Goal: Task Accomplishment & Management: Complete application form

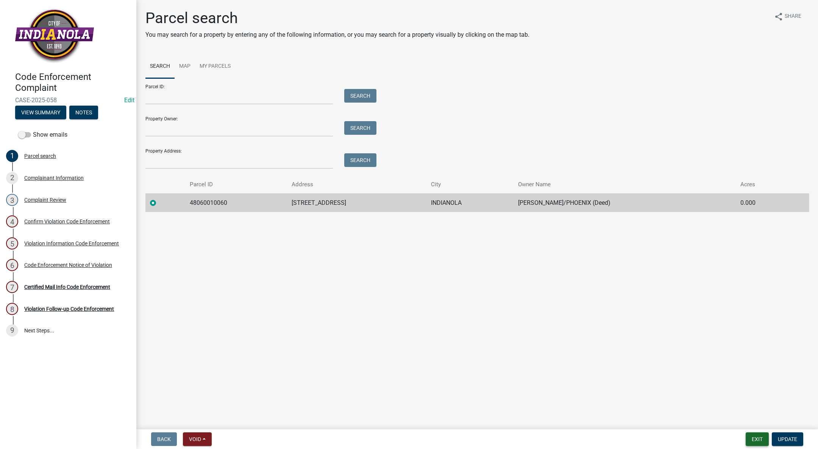
click at [752, 437] on button "Exit" at bounding box center [757, 439] width 23 height 14
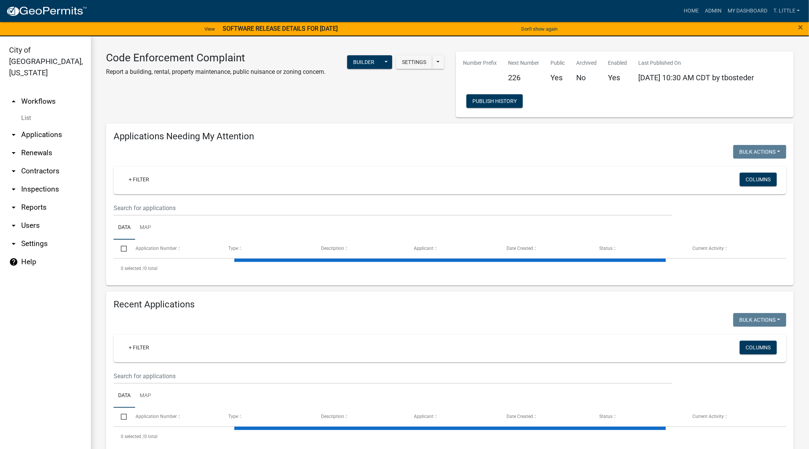
select select "3: 100"
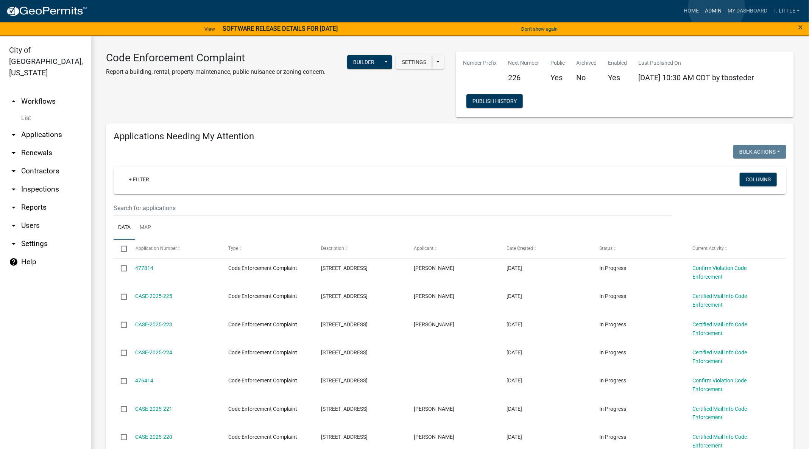
drag, startPoint x: 717, startPoint y: 7, endPoint x: 595, endPoint y: 29, distance: 124.3
click at [717, 7] on link "Admin" at bounding box center [713, 11] width 23 height 14
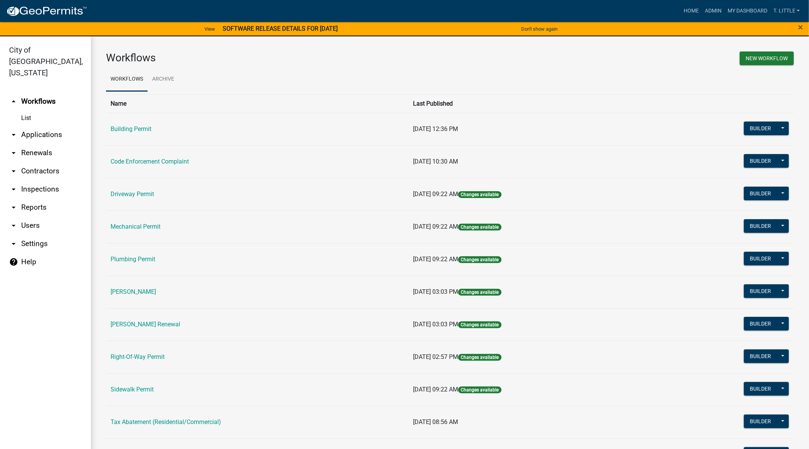
click at [140, 126] on link "Building Permit" at bounding box center [131, 128] width 41 height 7
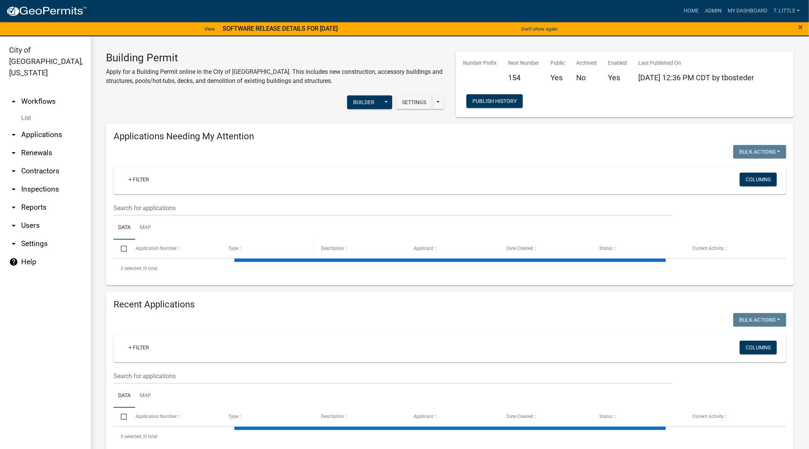
select select "3: 100"
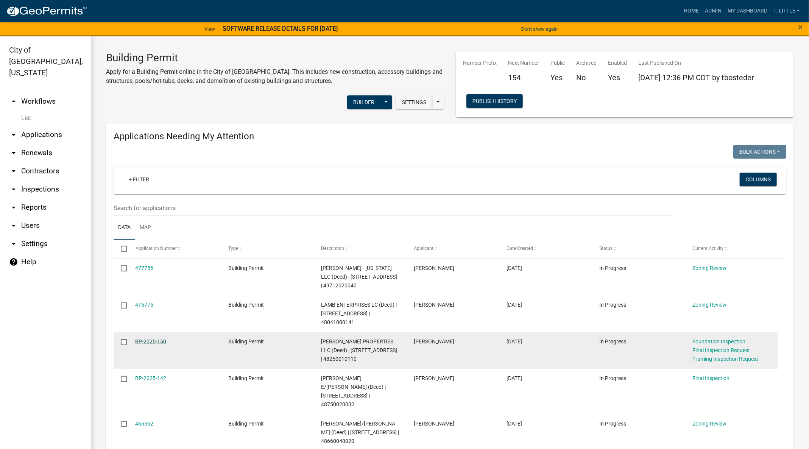
click at [161, 339] on link "BP-2025-150" at bounding box center [151, 342] width 31 height 6
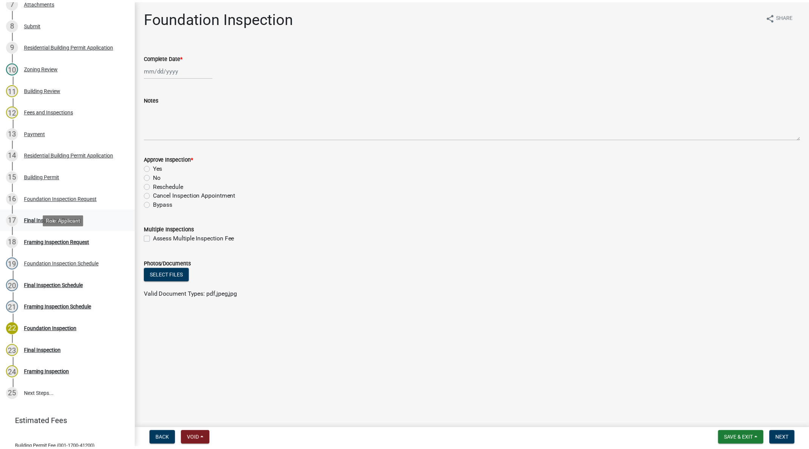
scroll to position [284, 0]
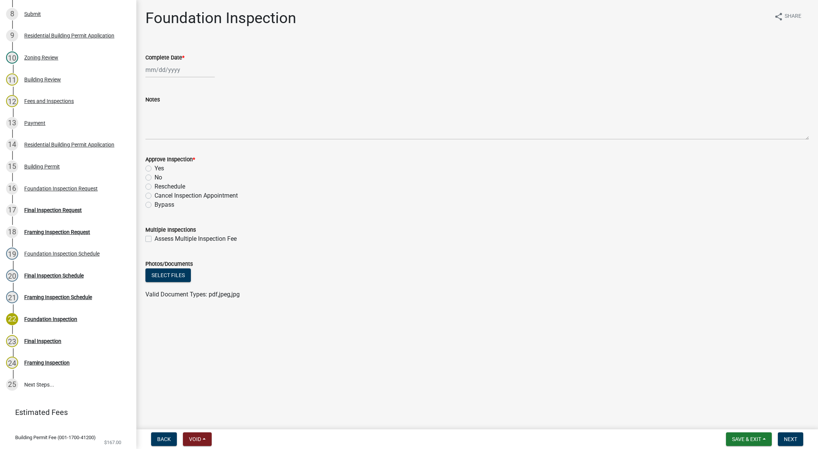
select select "9"
select select "2025"
click at [178, 72] on div "Jan Feb Mar Apr May Jun Jul Aug Sep Oct Nov Dec 1525 1526 1527 1528 1529 1530 1…" at bounding box center [179, 70] width 69 height 16
click at [200, 116] on div "12" at bounding box center [201, 122] width 12 height 12
type input "09/12/2025"
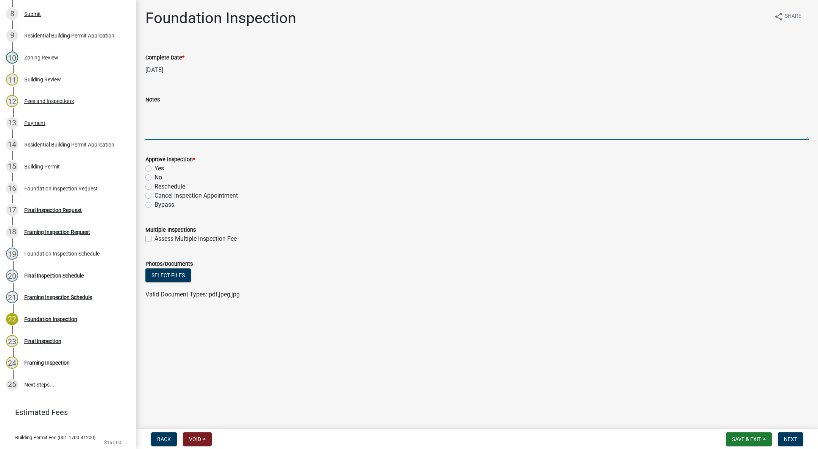
click at [184, 123] on textarea "Notes" at bounding box center [476, 122] width 663 height 36
type textarea "F"
type textarea "Monolithic footing/slab good."
click at [155, 168] on label "Yes" at bounding box center [159, 168] width 9 height 9
click at [155, 168] on input "Yes" at bounding box center [157, 166] width 5 height 5
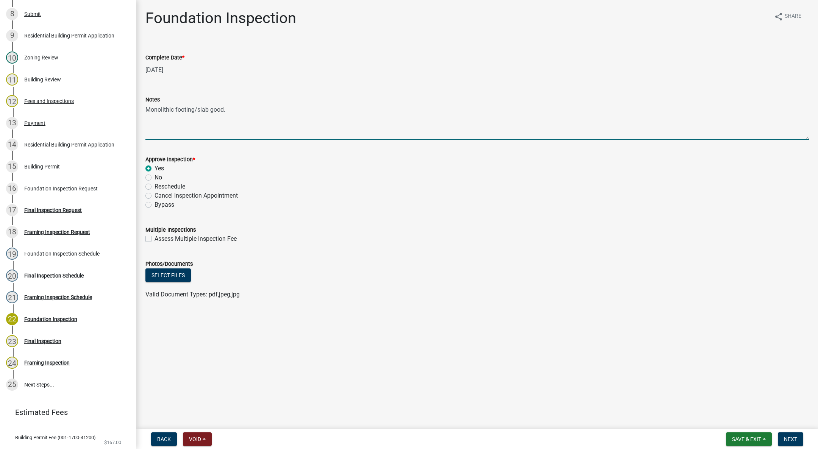
radio input "true"
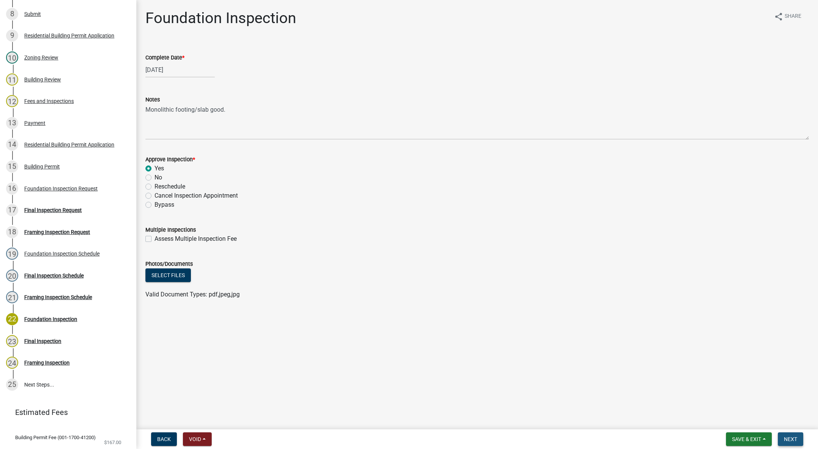
click at [784, 436] on span "Next" at bounding box center [790, 439] width 13 height 6
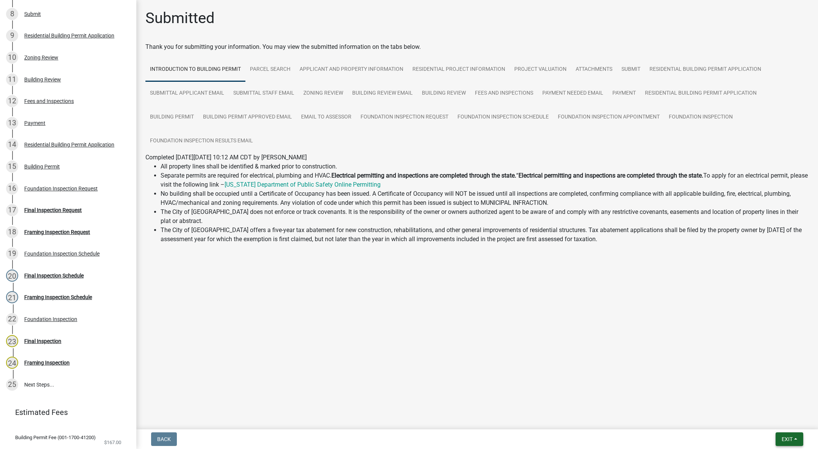
click at [788, 437] on span "Exit" at bounding box center [787, 439] width 11 height 6
click at [781, 421] on button "Save & Exit" at bounding box center [773, 420] width 61 height 18
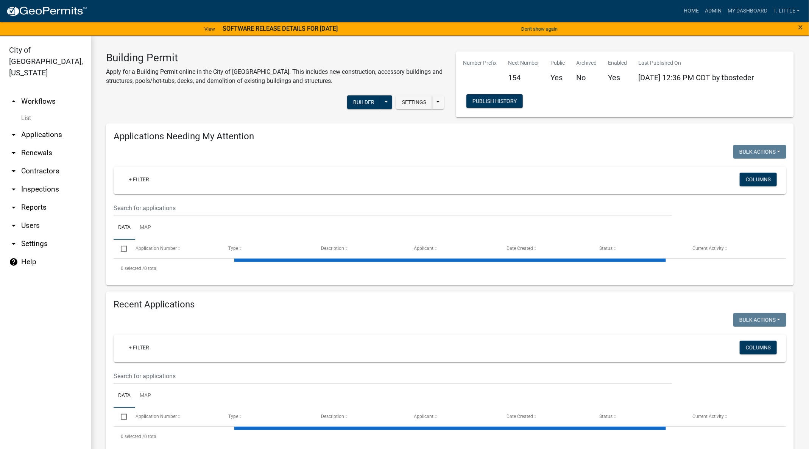
select select "3: 100"
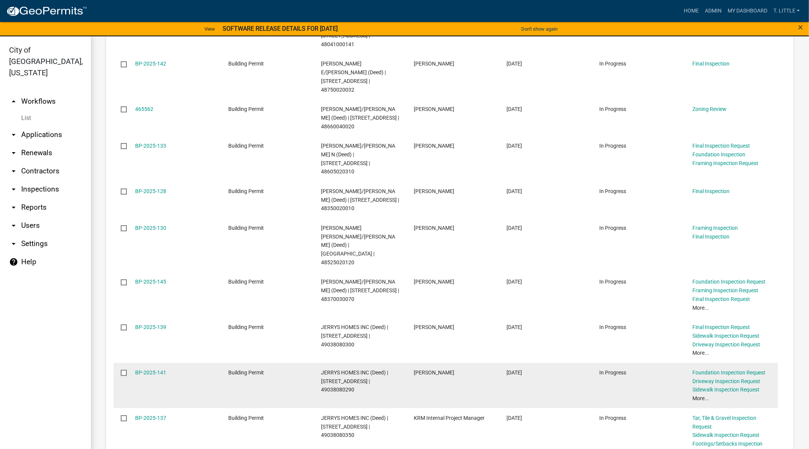
scroll to position [284, 0]
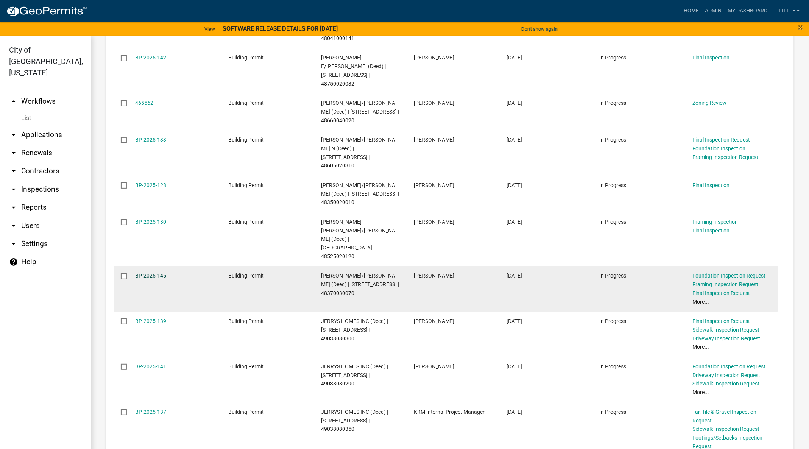
click at [160, 273] on link "BP-2025-145" at bounding box center [151, 276] width 31 height 6
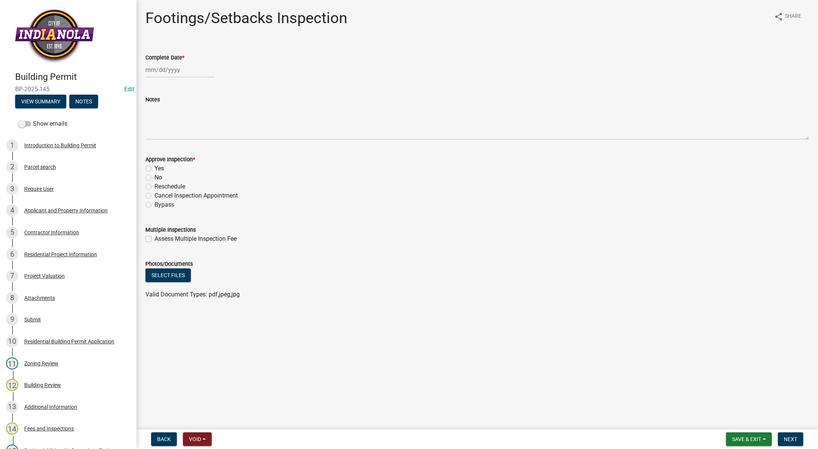
select select "9"
select select "2025"
click at [170, 67] on div "Jan Feb Mar Apr May Jun Jul Aug Sep Oct Nov Dec 1525 1526 1527 1528 1529 1530 1…" at bounding box center [179, 70] width 69 height 16
click at [200, 117] on div "12" at bounding box center [201, 122] width 12 height 12
type input "09/12/2025"
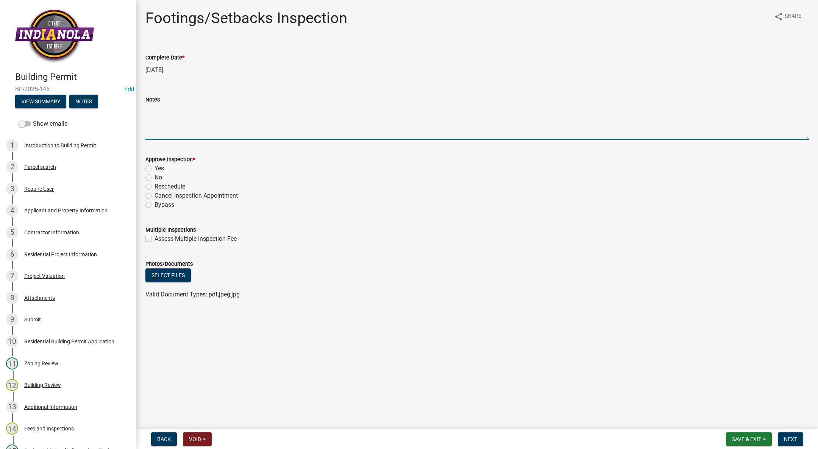
click at [170, 119] on textarea "Notes" at bounding box center [476, 122] width 663 height 36
type textarea "F"
type textarea "Okay to pour."
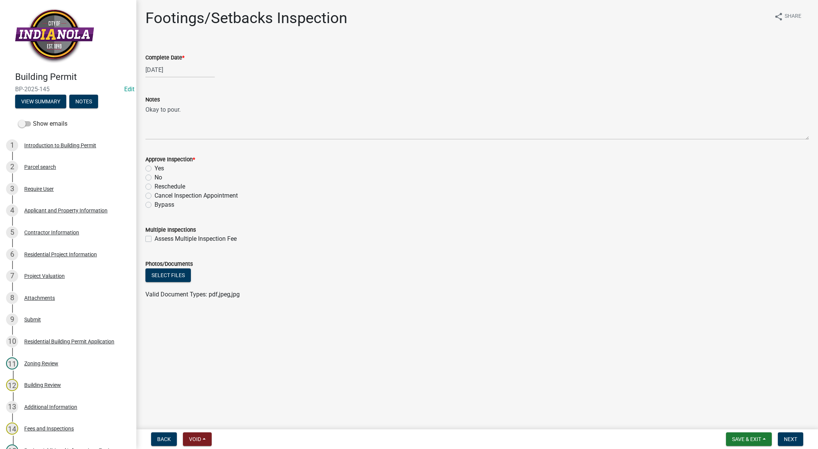
click at [155, 166] on label "Yes" at bounding box center [159, 168] width 9 height 9
click at [155, 166] on input "Yes" at bounding box center [157, 166] width 5 height 5
radio input "true"
click at [791, 437] on span "Next" at bounding box center [790, 439] width 13 height 6
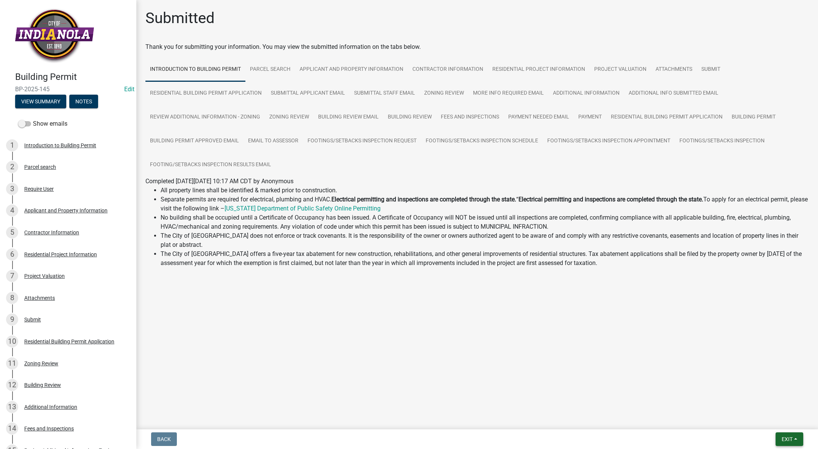
click at [790, 435] on button "Exit" at bounding box center [790, 439] width 28 height 14
click at [783, 421] on button "Save & Exit" at bounding box center [773, 420] width 61 height 18
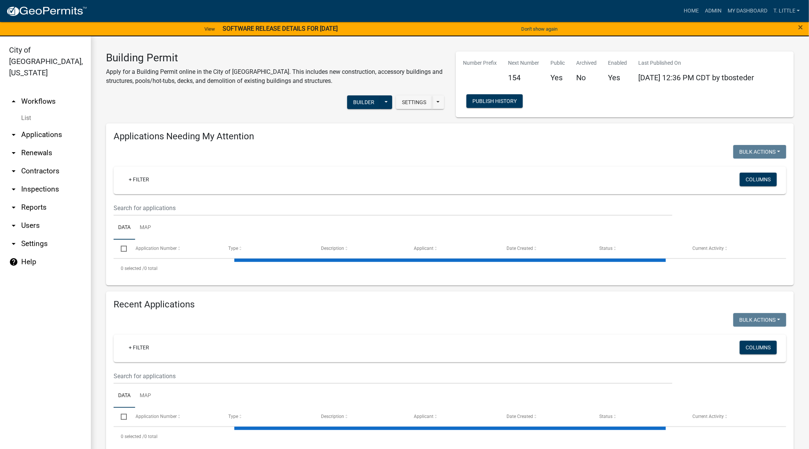
select select "3: 100"
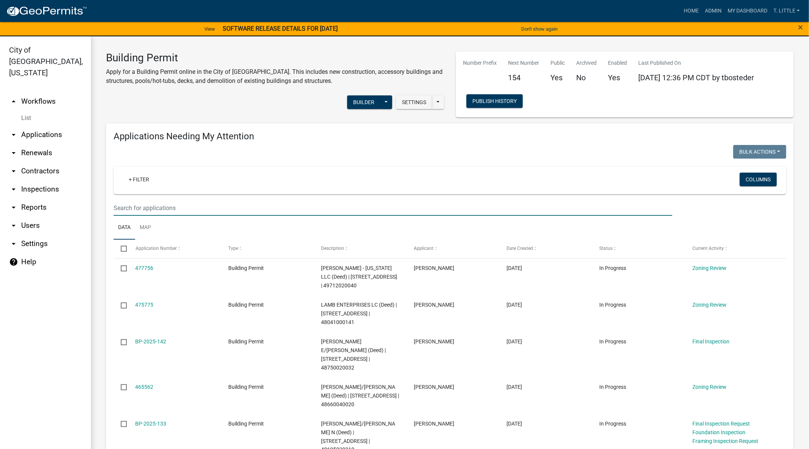
click at [259, 204] on input "text" at bounding box center [393, 208] width 559 height 16
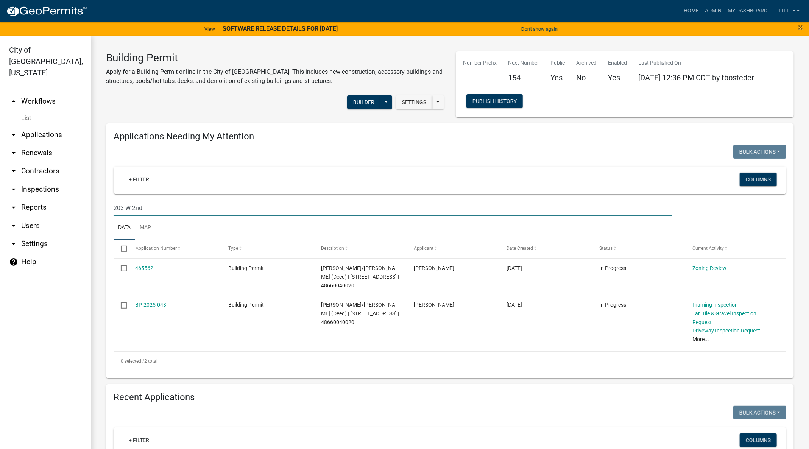
type input "203 W 2nd"
click at [152, 302] on link "BP-2025-043" at bounding box center [151, 305] width 31 height 6
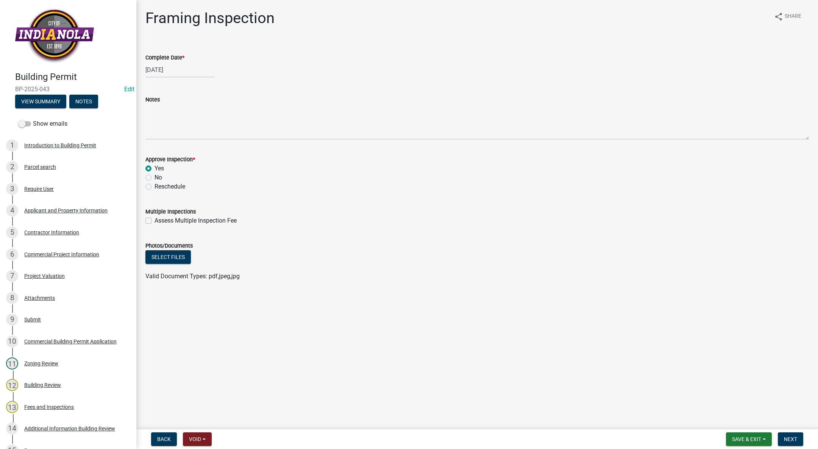
select select "6"
select select "2025"
click at [170, 71] on input "06/05/2025" at bounding box center [179, 70] width 69 height 16
click at [365, 44] on div "Complete Date * 06/05/2025 Jan Feb Mar Apr May Jun Jul Aug Sep Oct Nov Dec 1525…" at bounding box center [476, 59] width 663 height 35
click at [792, 437] on span "Next" at bounding box center [790, 439] width 13 height 6
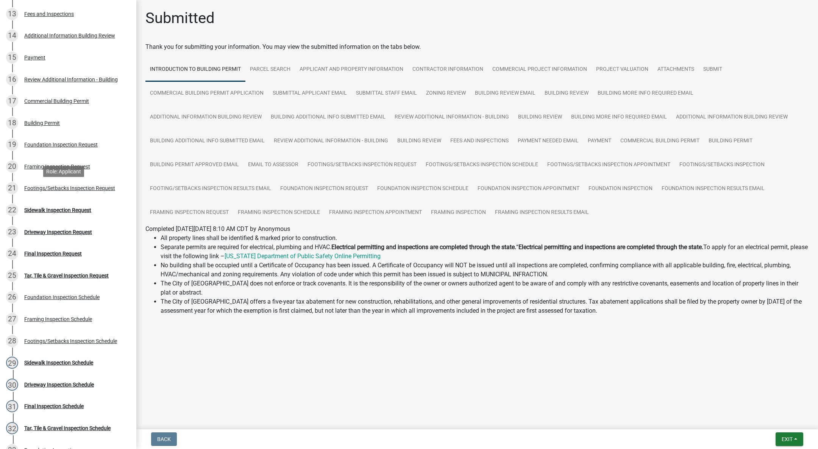
scroll to position [454, 0]
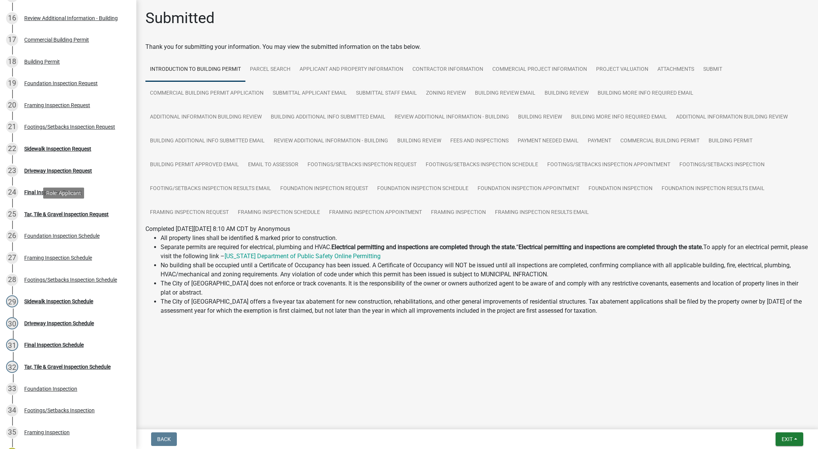
click at [63, 209] on div "25 Tar, Tile & Gravel Inspection Request" at bounding box center [65, 214] width 118 height 12
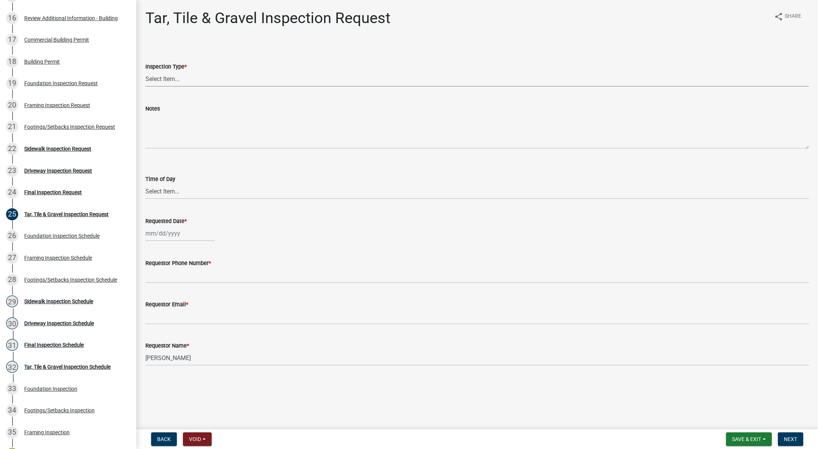
click at [169, 75] on select "Select Item... Tar, Tile & Gravel" at bounding box center [476, 79] width 663 height 16
click at [145, 71] on select "Select Item... Tar, Tile & Gravel" at bounding box center [476, 79] width 663 height 16
select select "fda2d186-7b72-494f-953d-ff3224f5c2b2"
click at [167, 193] on select "Select Item... AM PM" at bounding box center [476, 192] width 663 height 16
click at [145, 184] on select "Select Item... AM PM" at bounding box center [476, 192] width 663 height 16
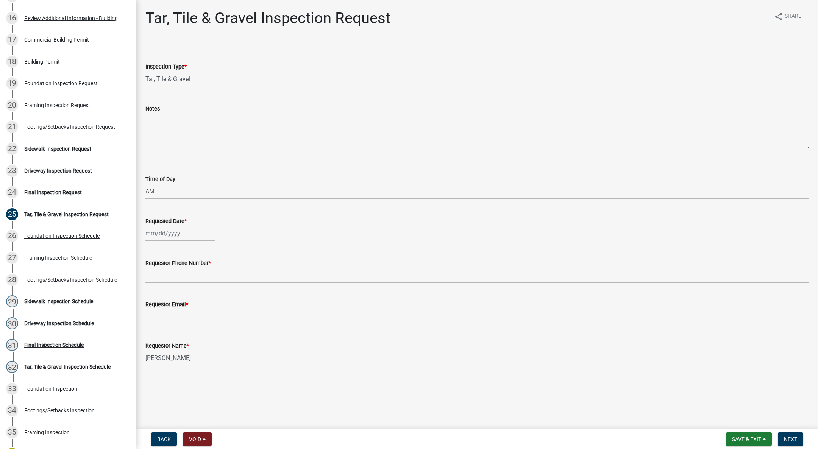
select select "88af556d-fdf1-454b-b933-61cadeae1443"
click at [160, 229] on div at bounding box center [179, 234] width 69 height 16
select select "9"
select select "2025"
click at [202, 282] on div "12" at bounding box center [201, 286] width 12 height 12
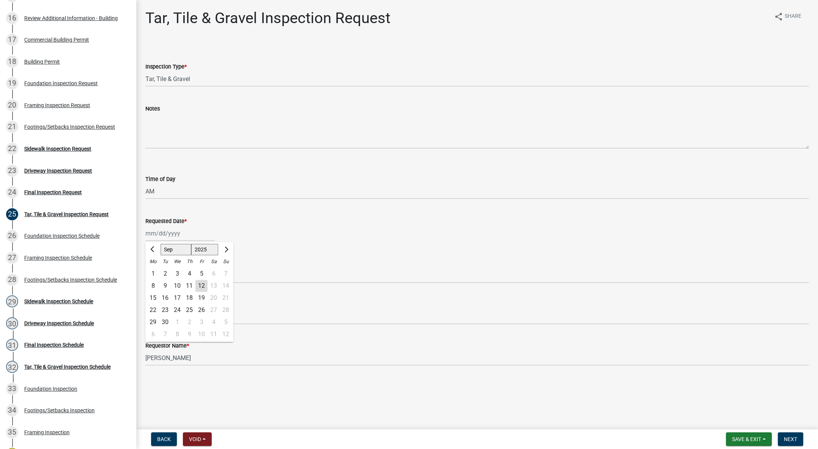
type input "09/12/2025"
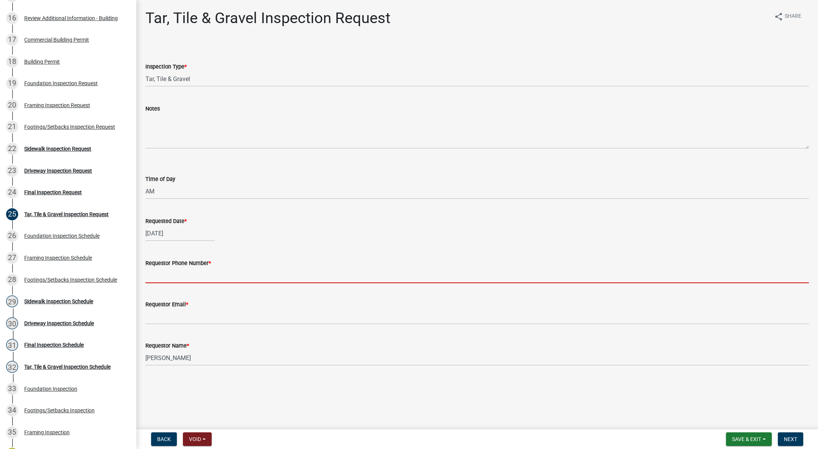
click at [158, 275] on input "Requestor Phone Number *" at bounding box center [476, 276] width 663 height 16
type input "555-555-5555"
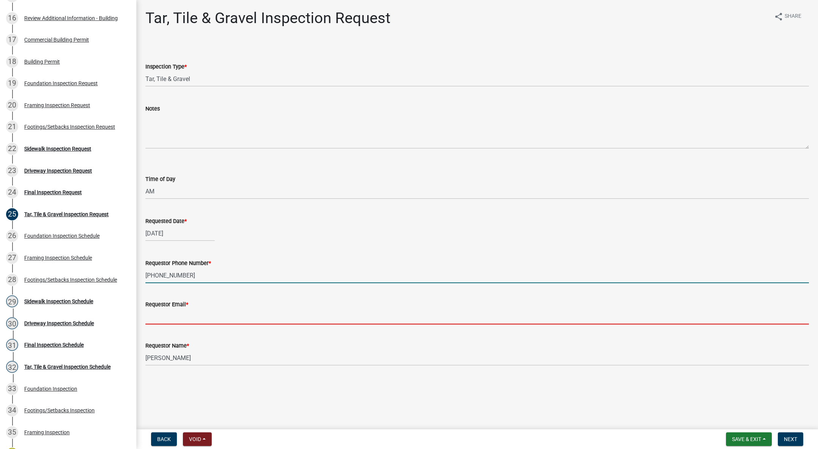
click at [186, 314] on input "Requestor Email *" at bounding box center [476, 317] width 663 height 16
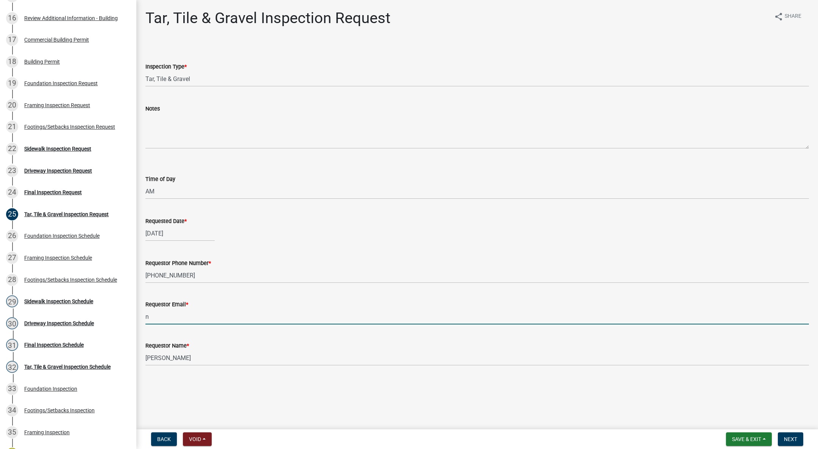
type input "NA@gmail.com"
click at [793, 440] on span "Next" at bounding box center [790, 439] width 13 height 6
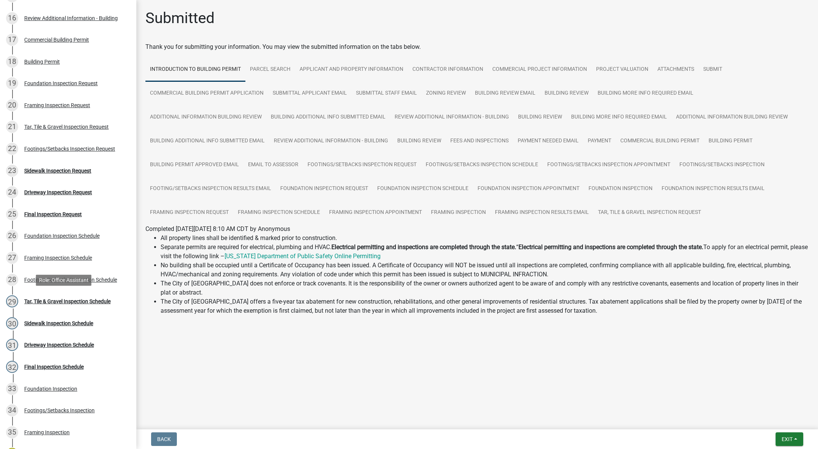
click at [31, 299] on div "Tar, Tile & Gravel Inspection Schedule" at bounding box center [67, 301] width 86 height 5
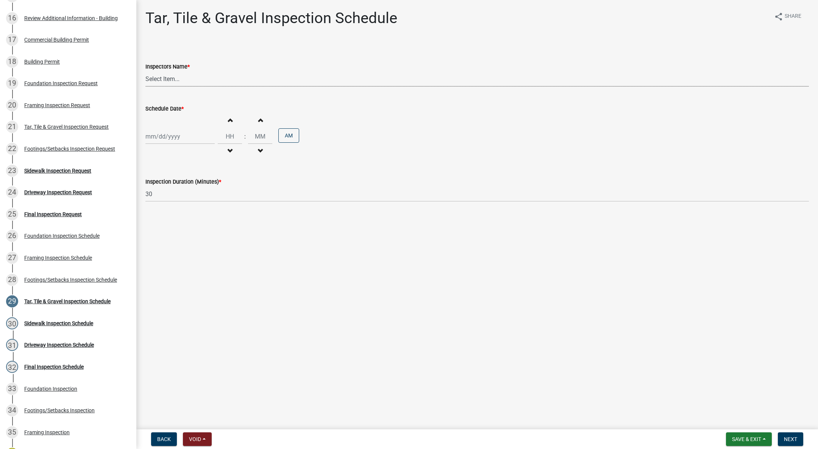
click at [164, 80] on select "Select Item... IndianolaInspector (Indianola Other Inspector) T. Little (Timoth…" at bounding box center [476, 79] width 663 height 16
select select "27b8dde7-9ed4-44e4-ae8e-5969b60be3e6"
click at [145, 71] on select "Select Item... IndianolaInspector (Indianola Other Inspector) T. Little (Timoth…" at bounding box center [476, 79] width 663 height 16
select select "9"
select select "2025"
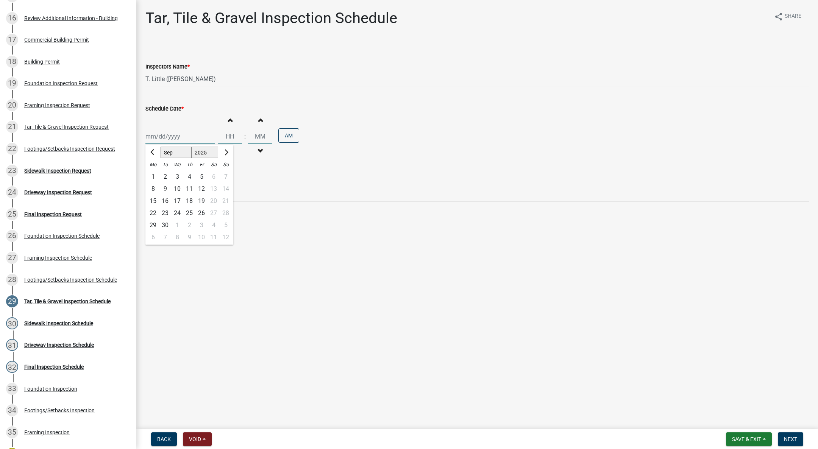
click at [159, 134] on div "Jan Feb Mar Apr May Jun Jul Aug Sep Oct Nov Dec 1525 1526 1527 1528 1529 1530 1…" at bounding box center [179, 137] width 69 height 16
click at [200, 187] on div "12" at bounding box center [201, 189] width 12 height 12
type input "09/12/2025"
click at [228, 150] on span "button" at bounding box center [230, 151] width 4 height 6
type input "11"
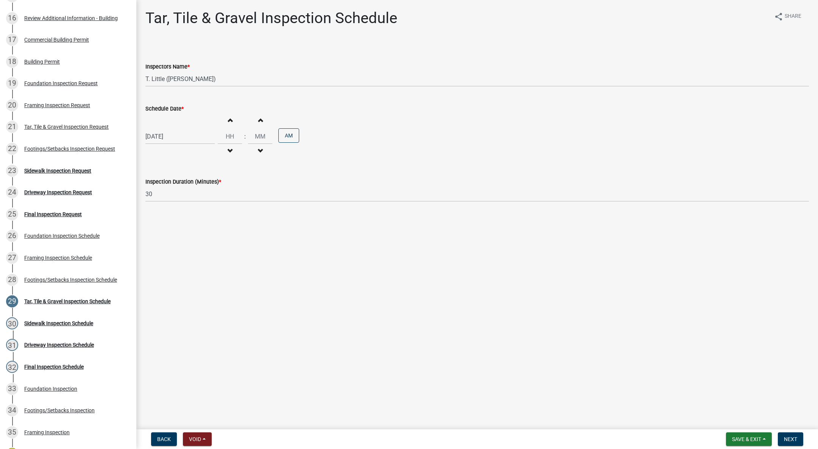
type input "00"
click at [228, 150] on span "button" at bounding box center [230, 151] width 4 height 6
click at [230, 114] on button "Increment hours" at bounding box center [230, 120] width 16 height 14
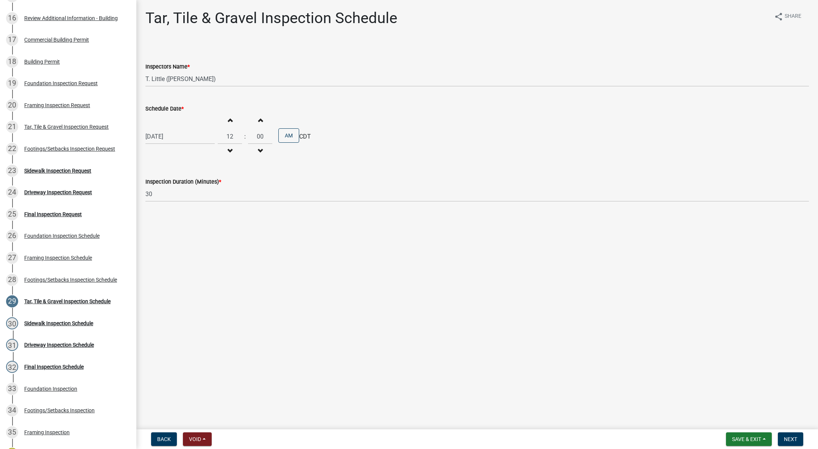
type input "01"
click at [287, 133] on button "AM" at bounding box center [288, 135] width 21 height 14
click at [794, 435] on button "Next" at bounding box center [790, 439] width 25 height 14
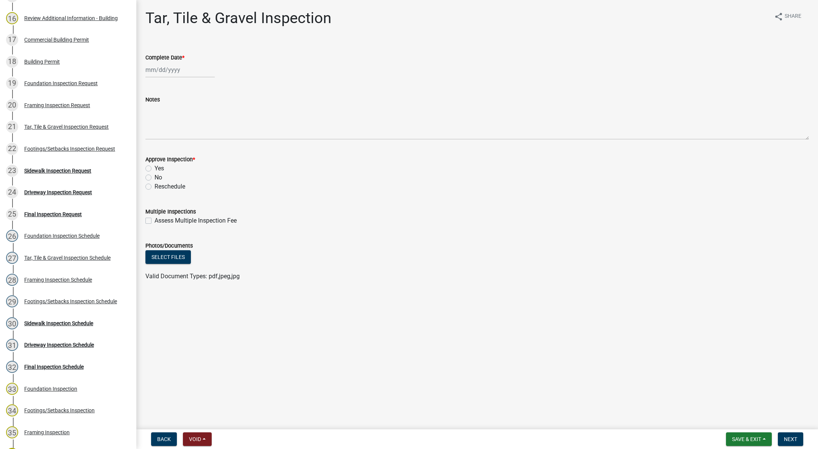
select select "9"
select select "2025"
click at [168, 73] on div "Jan Feb Mar Apr May Jun Jul Aug Sep Oct Nov Dec 1525 1526 1527 1528 1529 1530 1…" at bounding box center [179, 70] width 69 height 16
click at [199, 117] on div "12" at bounding box center [201, 122] width 12 height 12
type input "09/12/2025"
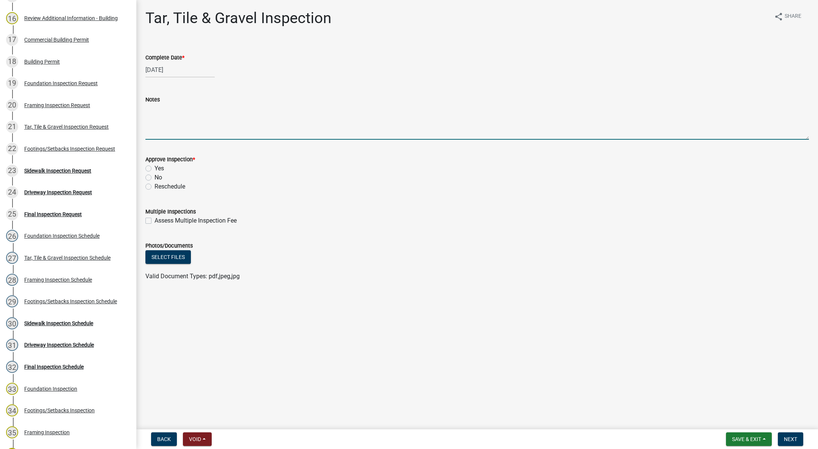
click at [193, 120] on textarea "Notes" at bounding box center [476, 122] width 663 height 36
type textarea "Slab on grade"
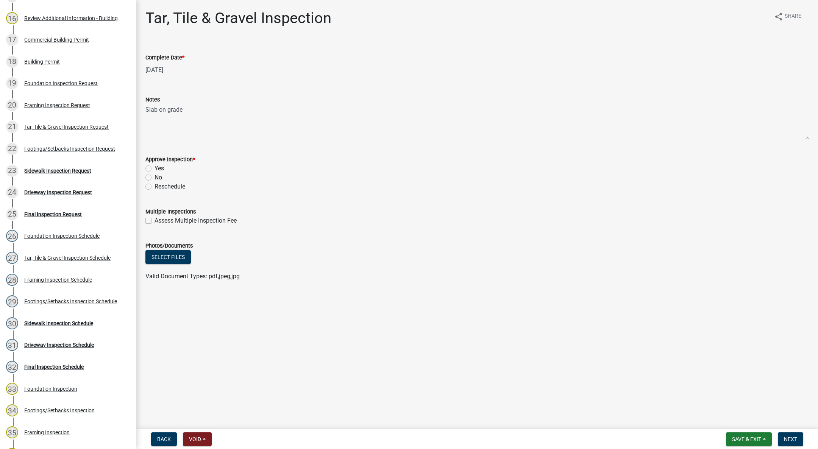
click at [155, 168] on label "Yes" at bounding box center [159, 168] width 9 height 9
click at [155, 168] on input "Yes" at bounding box center [157, 166] width 5 height 5
radio input "true"
click at [795, 432] on nav "Back Void Withdraw Lock Expire Void Save & Exit Save Save & Exit Next" at bounding box center [477, 439] width 682 height 20
click at [799, 438] on button "Next" at bounding box center [790, 439] width 25 height 14
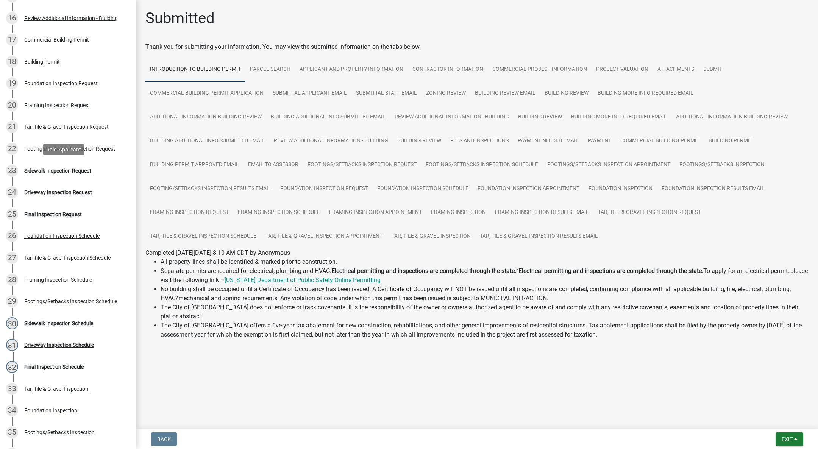
click at [48, 164] on link "23 Sidewalk Inspection Request" at bounding box center [68, 171] width 136 height 22
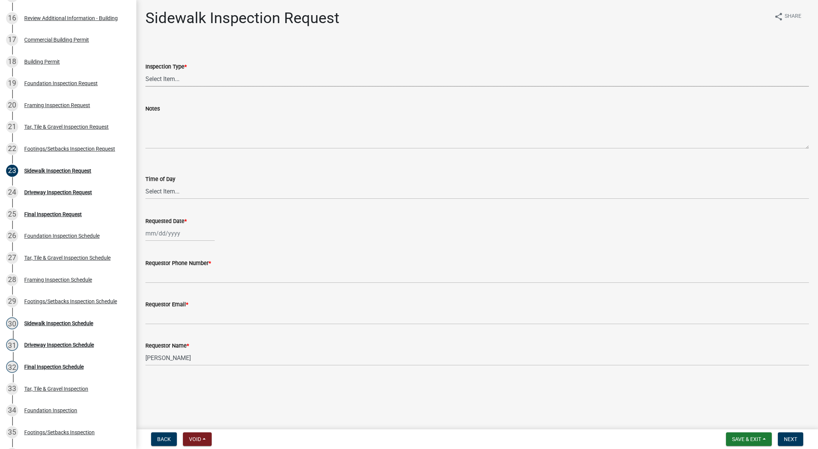
drag, startPoint x: 173, startPoint y: 76, endPoint x: 171, endPoint y: 82, distance: 6.7
click at [173, 76] on select "Select Item... Sidewalk" at bounding box center [476, 79] width 663 height 16
click at [145, 71] on select "Select Item... Sidewalk" at bounding box center [476, 79] width 663 height 16
select select "31d1f77b-2535-448a-860d-f15fb204707d"
click at [169, 192] on select "Select Item... AM PM" at bounding box center [476, 192] width 663 height 16
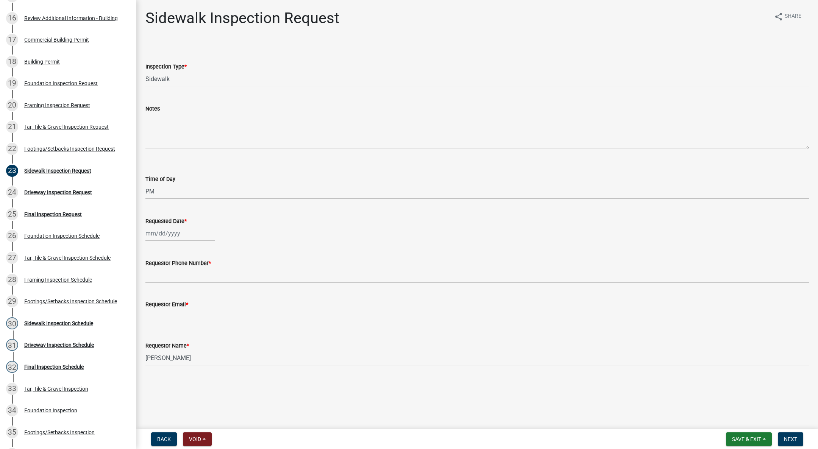
click at [145, 184] on select "Select Item... AM PM" at bounding box center [476, 192] width 663 height 16
select select "e2425e86-bc0a-4638-8dbc-f5bad8ae1679"
click at [169, 236] on div at bounding box center [179, 234] width 69 height 16
select select "9"
select select "2025"
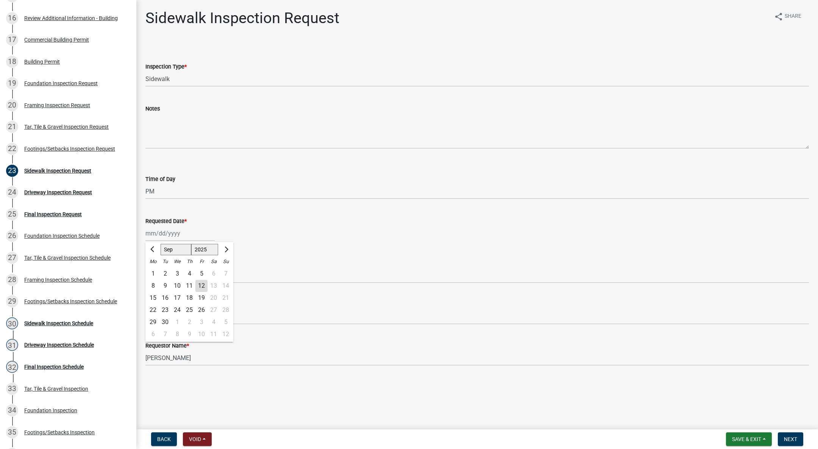
click at [202, 284] on div "12" at bounding box center [201, 286] width 12 height 12
type input "09/12/2025"
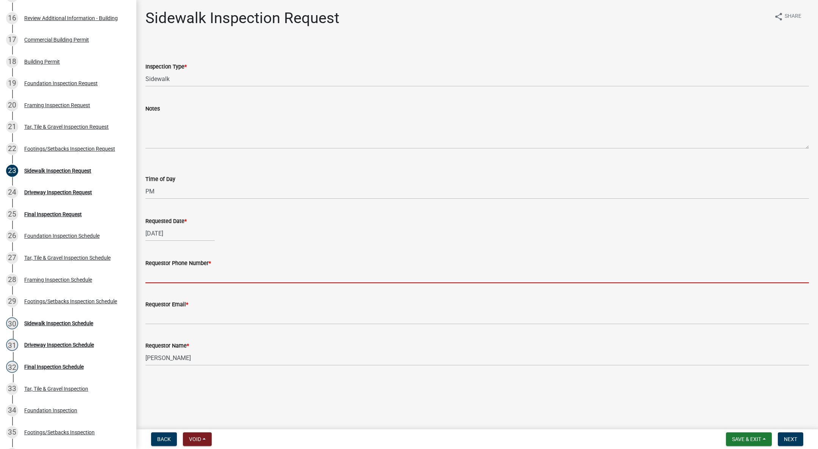
click at [167, 275] on input "Requestor Phone Number *" at bounding box center [476, 276] width 663 height 16
type input "555-555-5555"
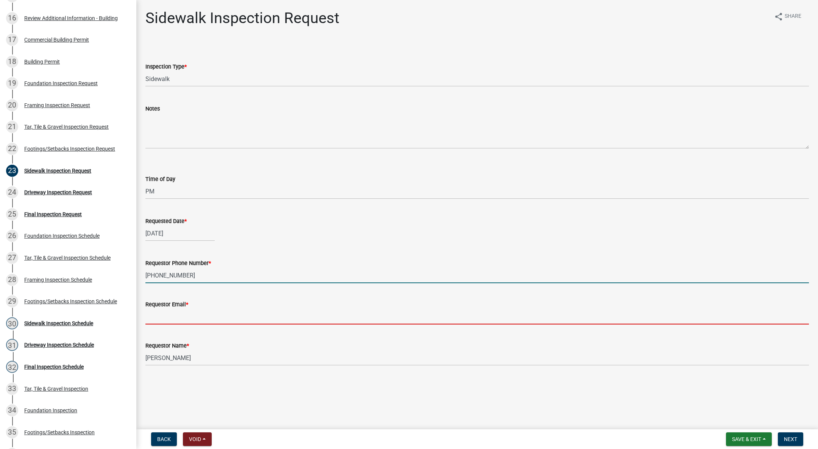
click at [207, 314] on input "Requestor Email *" at bounding box center [476, 317] width 663 height 16
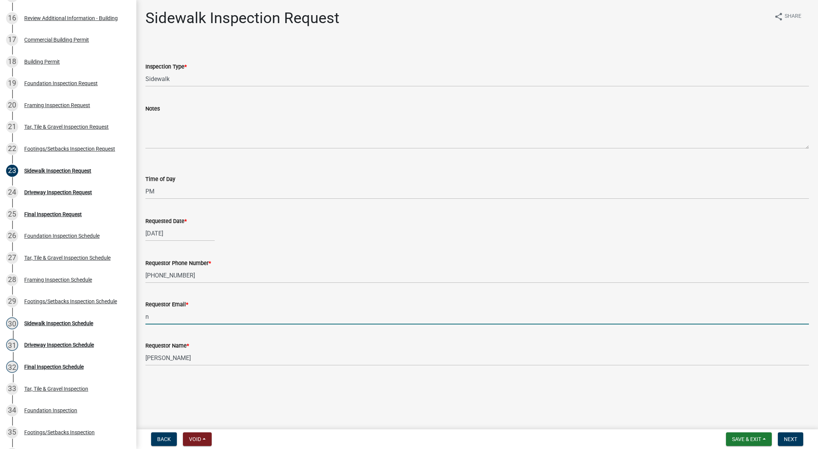
type input "NA@gmail.com"
click at [787, 436] on button "Next" at bounding box center [790, 439] width 25 height 14
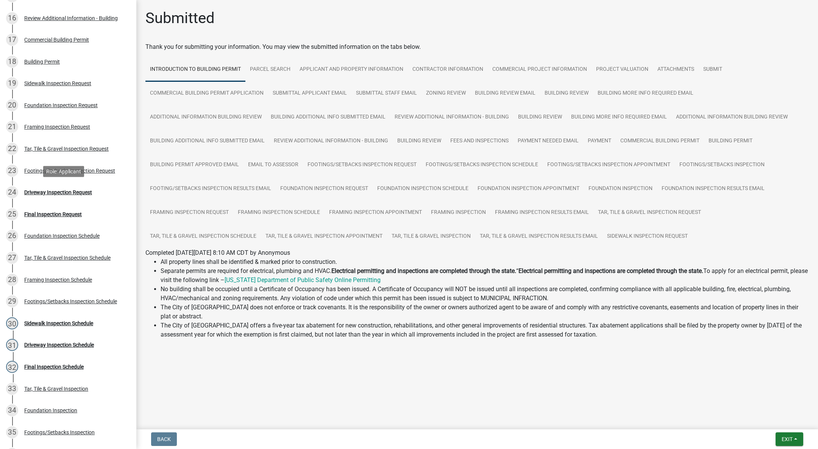
click at [66, 190] on div "Driveway Inspection Request" at bounding box center [58, 192] width 68 height 5
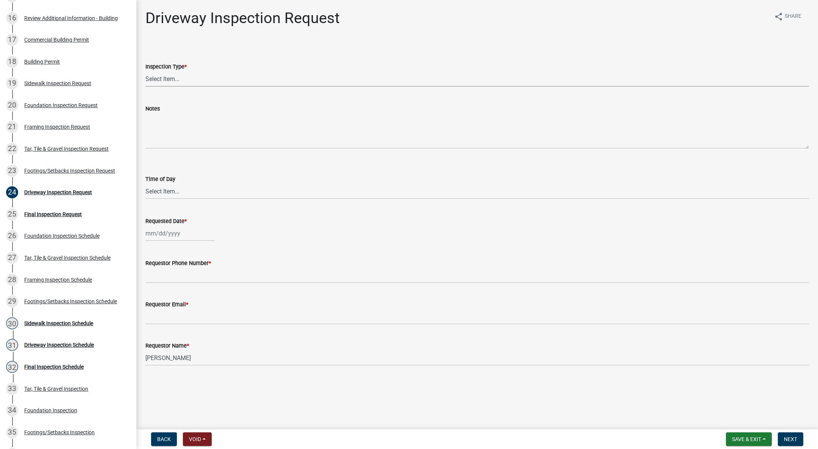
click at [181, 74] on select "Select Item... Driveway" at bounding box center [476, 79] width 663 height 16
click at [145, 71] on select "Select Item... Driveway" at bounding box center [476, 79] width 663 height 16
select select "31d1f77b-2535-448a-860d-f15fb204707d"
click at [155, 192] on select "Select Item... AM PM" at bounding box center [476, 192] width 663 height 16
click at [145, 184] on select "Select Item... AM PM" at bounding box center [476, 192] width 663 height 16
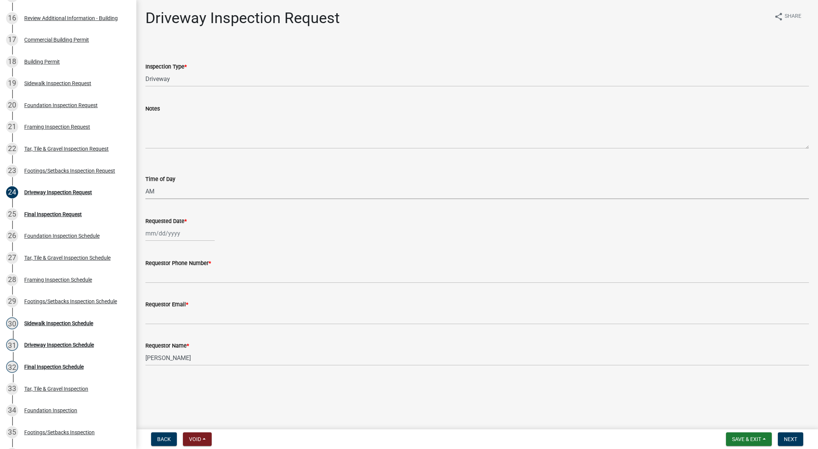
select select "88af556d-fdf1-454b-b933-61cadeae1443"
select select "9"
select select "2025"
click at [161, 231] on div "Jan Feb Mar Apr May Jun Jul Aug Sep Oct Nov Dec 1525 1526 1527 1528 1529 1530 1…" at bounding box center [179, 234] width 69 height 16
click at [201, 284] on div "12" at bounding box center [201, 286] width 12 height 12
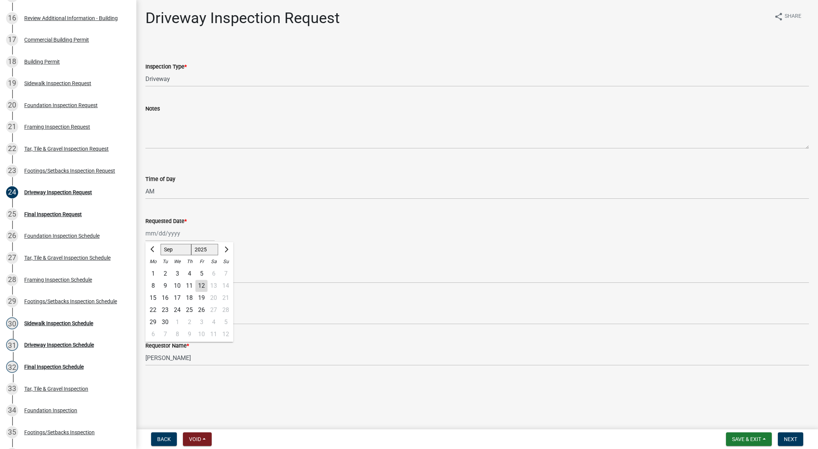
type input "09/12/2025"
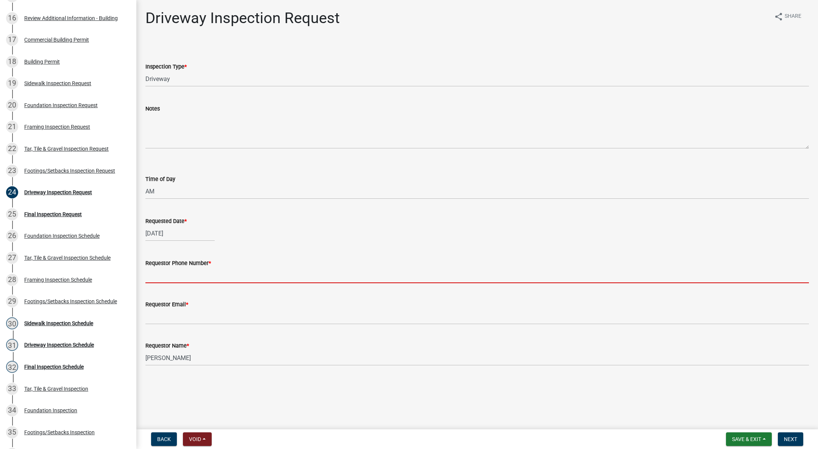
click at [166, 276] on input "Requestor Phone Number *" at bounding box center [476, 276] width 663 height 16
type input "555-555-5555"
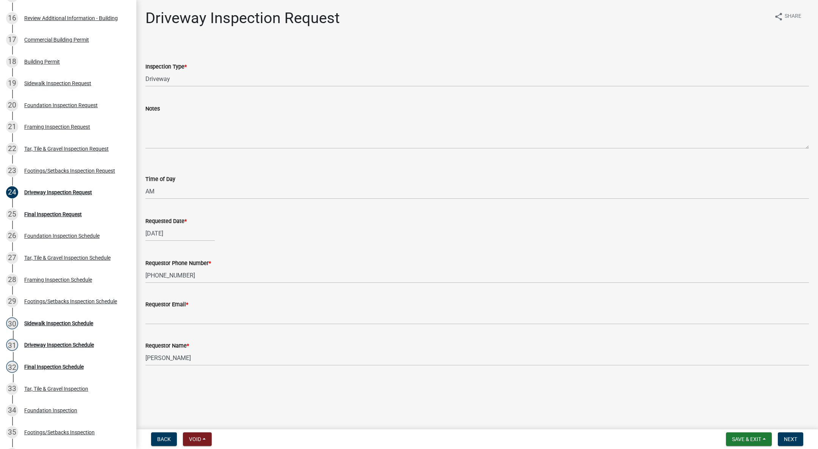
click at [187, 328] on wm-data-entity-input "Requestor Email *" at bounding box center [476, 309] width 663 height 41
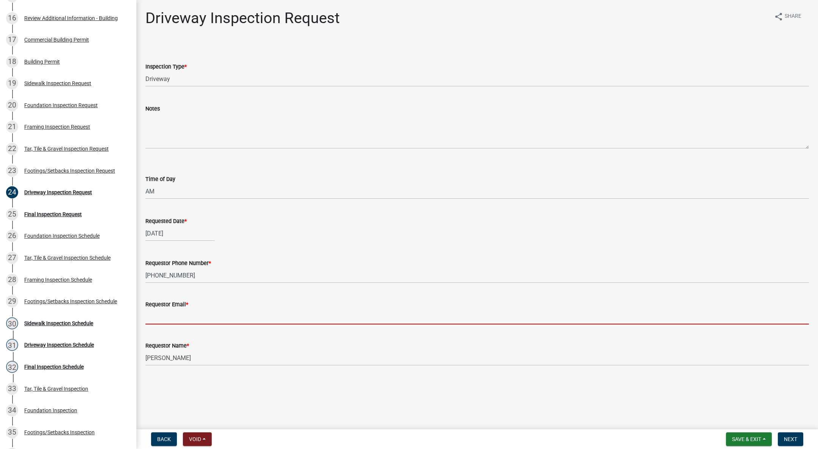
click at [214, 314] on input "Requestor Email *" at bounding box center [476, 317] width 663 height 16
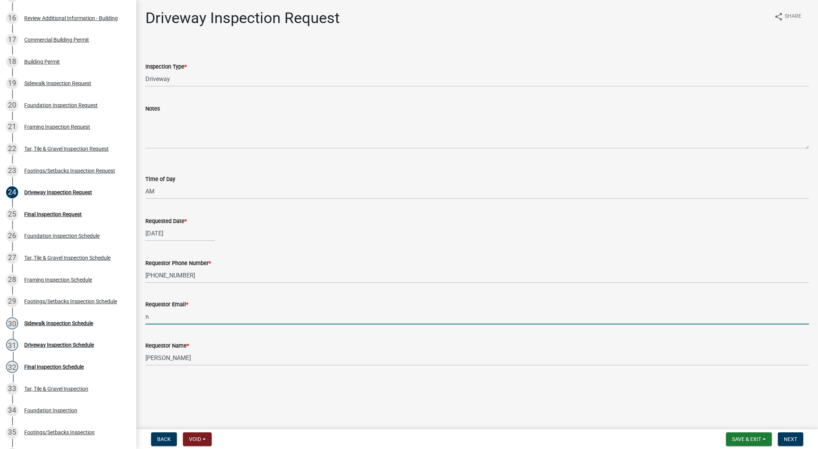
type input "NA@gmail.com"
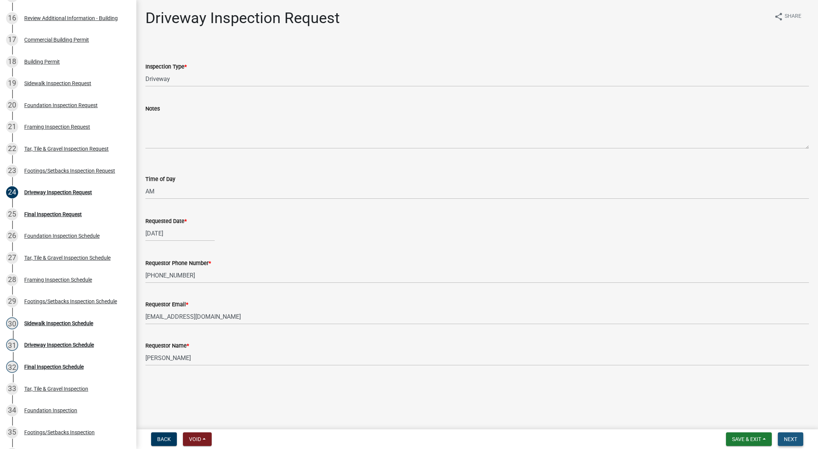
click at [794, 434] on button "Next" at bounding box center [790, 439] width 25 height 14
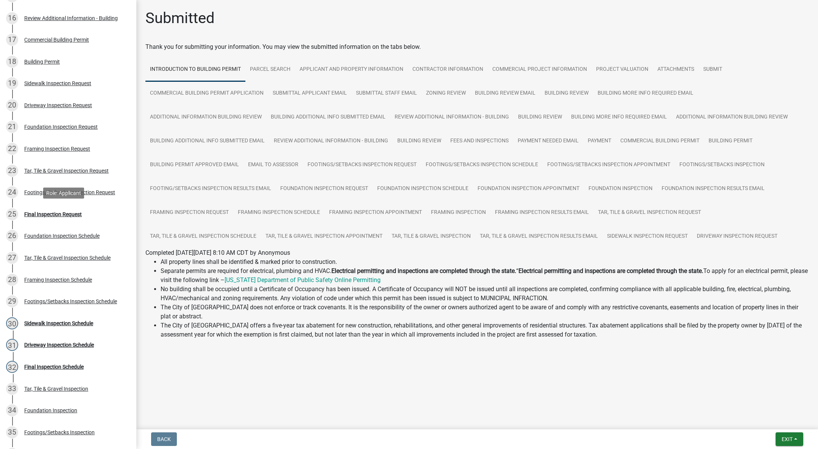
click at [47, 212] on div "Final Inspection Request" at bounding box center [53, 214] width 58 height 5
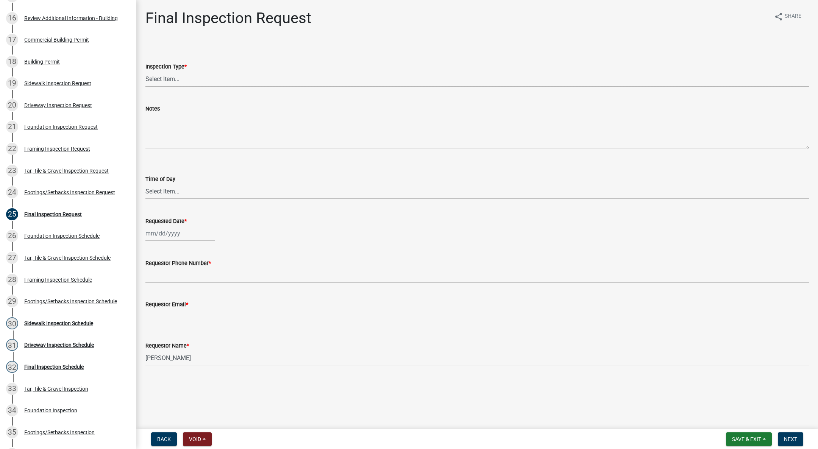
click at [214, 76] on select "Select Item... Final" at bounding box center [476, 79] width 663 height 16
click at [145, 71] on select "Select Item... Final" at bounding box center [476, 79] width 663 height 16
select select "9e95eb3a-8818-42e3-b35f-efe302931548"
click at [156, 194] on select "Select Item... AM PM" at bounding box center [476, 192] width 663 height 16
click at [145, 184] on select "Select Item... AM PM" at bounding box center [476, 192] width 663 height 16
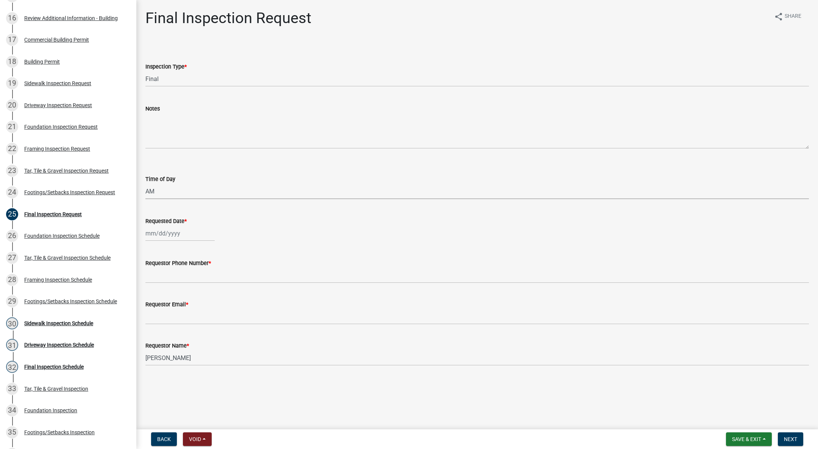
select select "88af556d-fdf1-454b-b933-61cadeae1443"
click at [156, 232] on div at bounding box center [179, 234] width 69 height 16
select select "9"
select select "2025"
click at [201, 283] on div "12" at bounding box center [201, 286] width 12 height 12
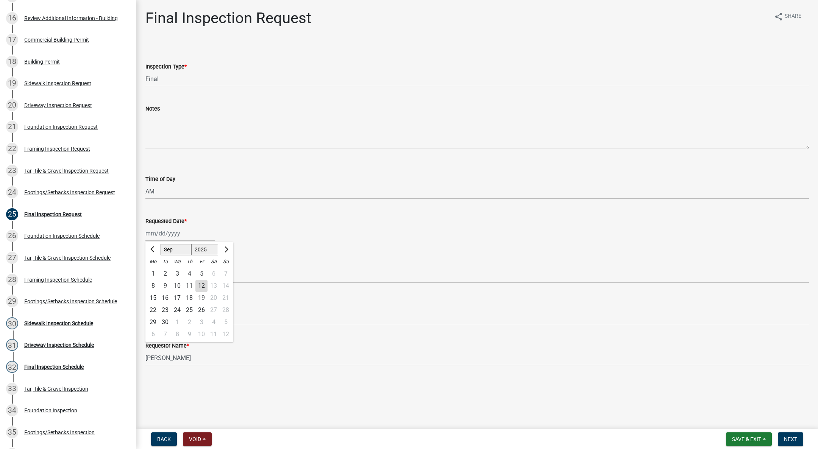
type input "09/12/2025"
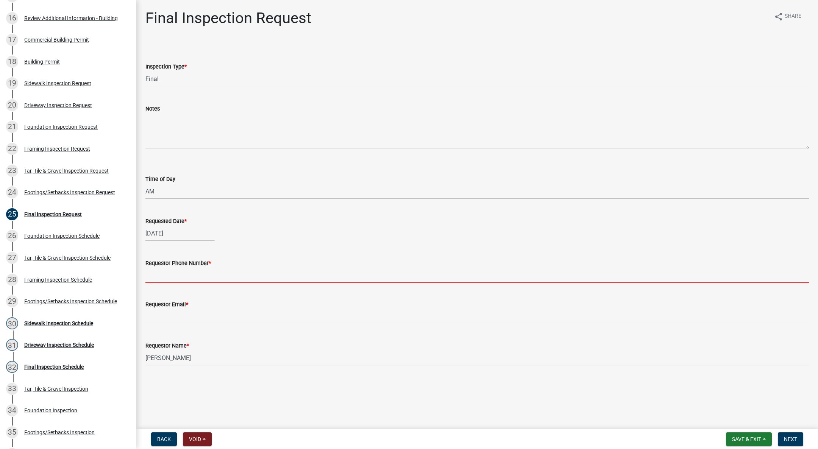
click at [163, 275] on input "Requestor Phone Number *" at bounding box center [476, 276] width 663 height 16
type input "555-555-5555"
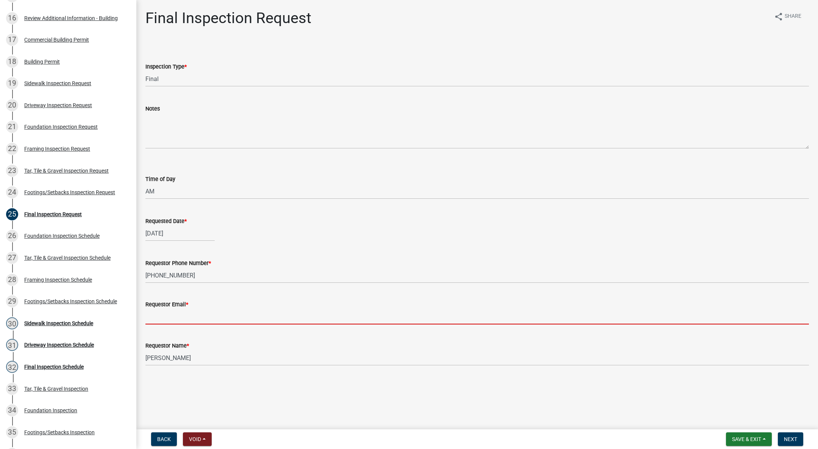
click at [189, 316] on input "Requestor Email *" at bounding box center [476, 317] width 663 height 16
click at [234, 243] on wm-data-entity-input "Requested Date * 09/12/2025" at bounding box center [476, 227] width 663 height 42
click at [183, 315] on input "Requestor Email *" at bounding box center [476, 317] width 663 height 16
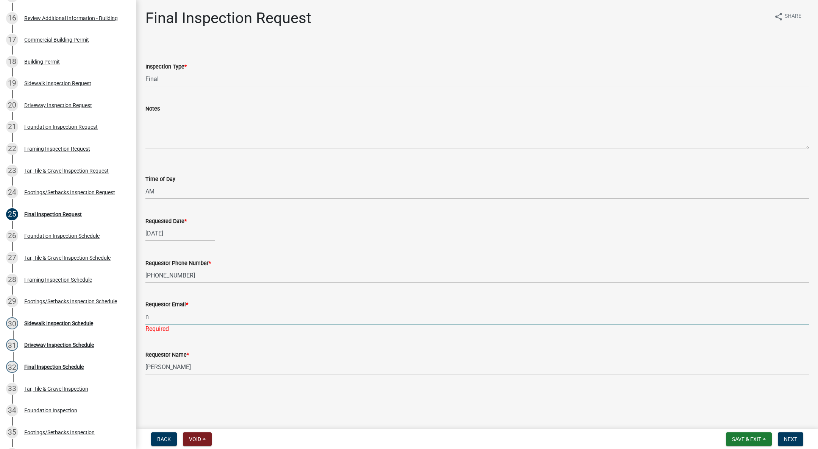
type input "NA@gmail.com"
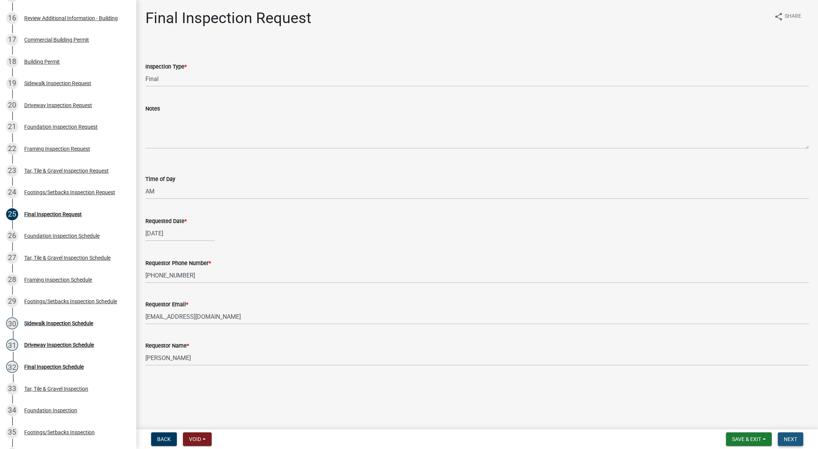
click at [794, 441] on span "Next" at bounding box center [790, 439] width 13 height 6
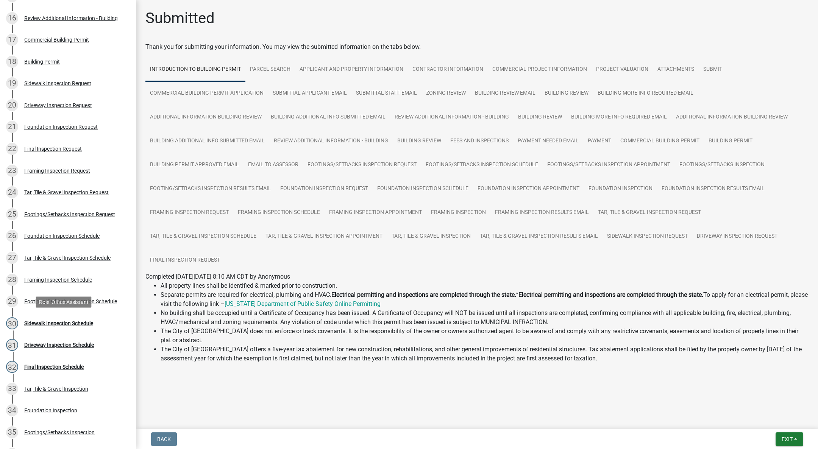
click at [32, 315] on link "30 Sidewalk Inspection Schedule" at bounding box center [68, 323] width 136 height 22
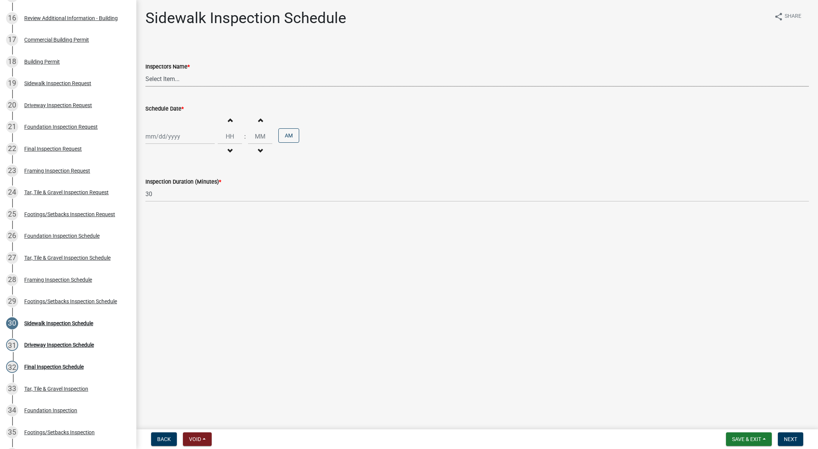
click at [165, 81] on select "Select Item... IndianolaInspector (Indianola Other Inspector) T. Little (Timoth…" at bounding box center [476, 79] width 663 height 16
select select "27b8dde7-9ed4-44e4-ae8e-5969b60be3e6"
click at [145, 71] on select "Select Item... IndianolaInspector (Indianola Other Inspector) T. Little (Timoth…" at bounding box center [476, 79] width 663 height 16
select select "9"
select select "2025"
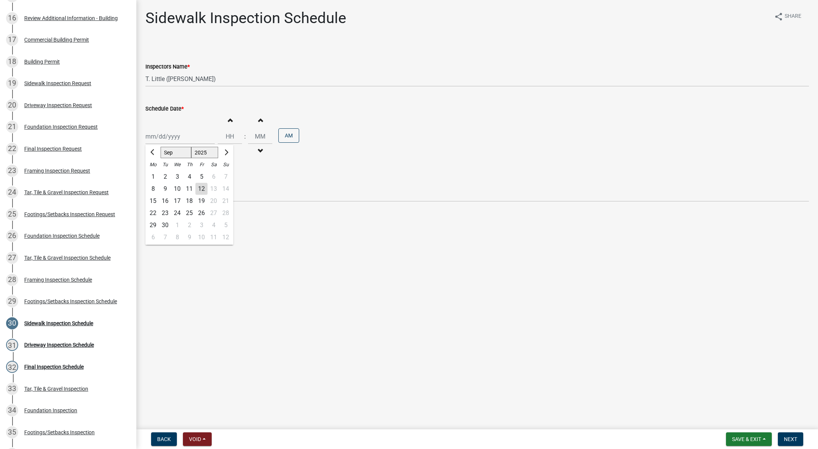
click at [164, 137] on div "Jan Feb Mar Apr May Jun Jul Aug Sep Oct Nov Dec 1525 1526 1527 1528 1529 1530 1…" at bounding box center [179, 137] width 69 height 16
click at [201, 187] on div "12" at bounding box center [201, 189] width 12 height 12
type input "09/12/2025"
click at [228, 147] on button "Decrement hours" at bounding box center [230, 151] width 16 height 14
type input "11"
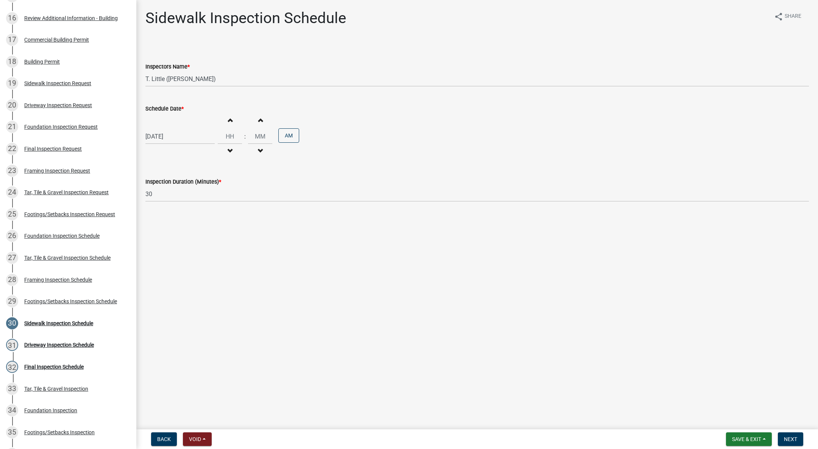
type input "00"
click at [295, 136] on button "PM" at bounding box center [288, 135] width 21 height 14
click at [799, 437] on button "Next" at bounding box center [790, 439] width 25 height 14
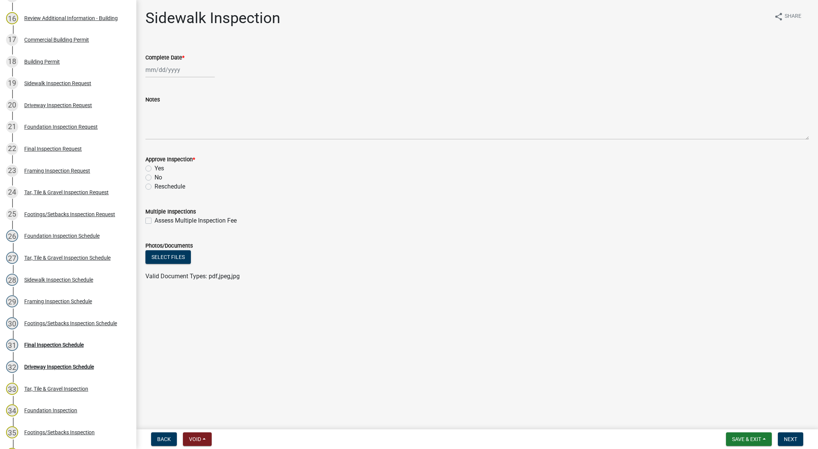
select select "9"
select select "2025"
click at [165, 67] on div "Jan Feb Mar Apr May Jun Jul Aug Sep Oct Nov Dec 1525 1526 1527 1528 1529 1530 1…" at bounding box center [179, 70] width 69 height 16
click at [199, 119] on div "12" at bounding box center [201, 122] width 12 height 12
type input "09/12/2025"
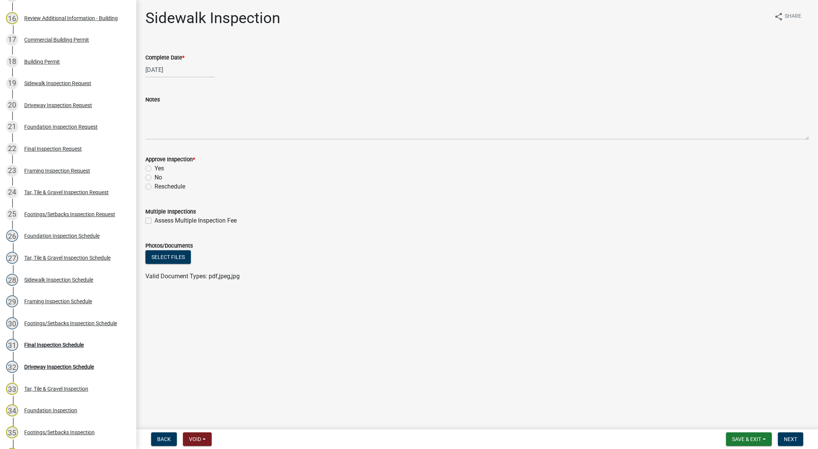
click at [155, 169] on label "Yes" at bounding box center [159, 168] width 9 height 9
click at [155, 169] on input "Yes" at bounding box center [157, 166] width 5 height 5
radio input "true"
click at [791, 439] on span "Next" at bounding box center [790, 439] width 13 height 6
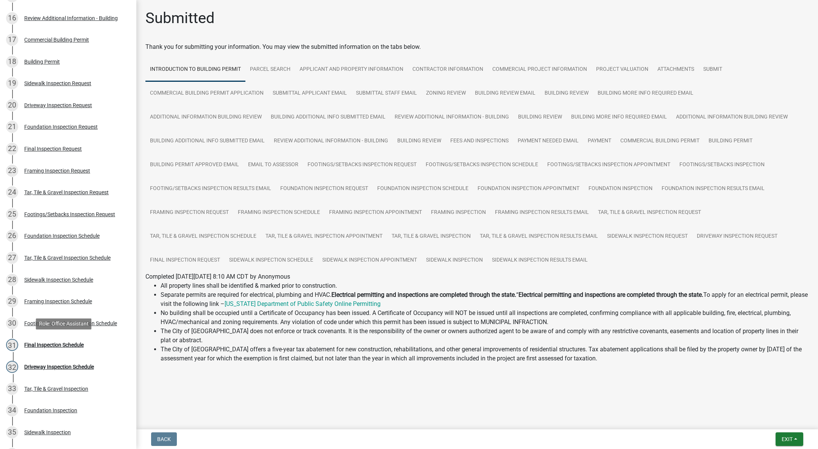
click at [74, 342] on div "Final Inspection Schedule" at bounding box center [53, 344] width 59 height 5
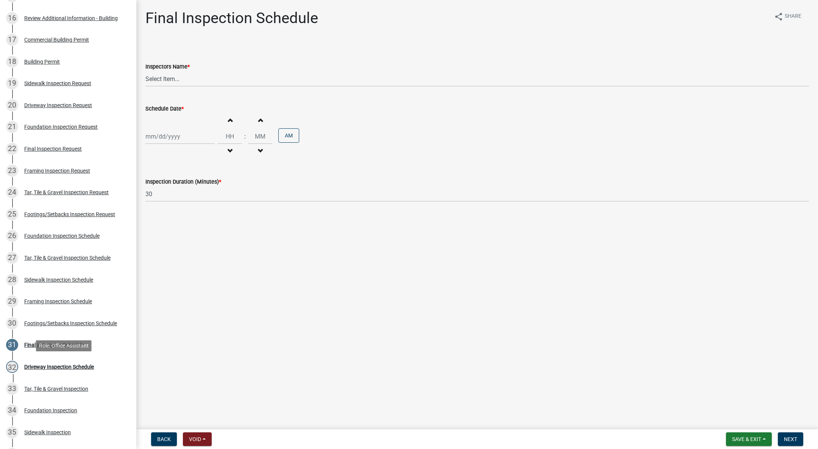
click at [72, 368] on div "Driveway Inspection Schedule" at bounding box center [59, 366] width 70 height 5
click at [157, 77] on select "Select Item... IndianolaInspector (Indianola Other Inspector) T. Little (Timoth…" at bounding box center [476, 79] width 663 height 16
select select "27b8dde7-9ed4-44e4-ae8e-5969b60be3e6"
click at [145, 71] on select "Select Item... IndianolaInspector (Indianola Other Inspector) T. Little (Timoth…" at bounding box center [476, 79] width 663 height 16
click at [164, 132] on div at bounding box center [179, 137] width 69 height 16
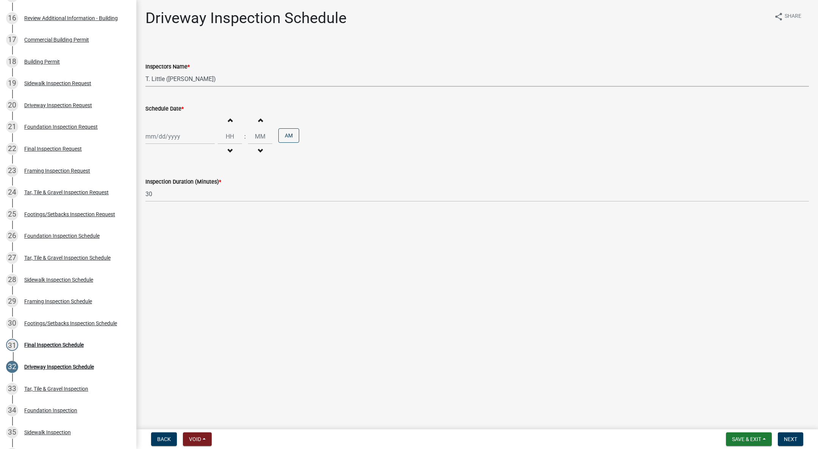
select select "9"
select select "2025"
drag, startPoint x: 200, startPoint y: 188, endPoint x: 204, endPoint y: 181, distance: 8.0
click at [201, 188] on div "12" at bounding box center [201, 189] width 12 height 12
type input "09/12/2025"
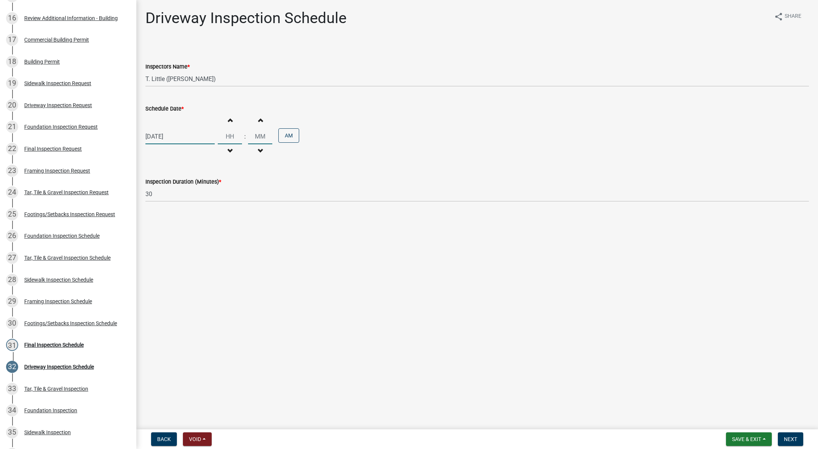
click at [226, 142] on input "Hours" at bounding box center [230, 137] width 24 height 16
click at [224, 151] on button "Decrement hours" at bounding box center [230, 151] width 16 height 14
type input "11"
type input "00"
click at [286, 133] on button "PM" at bounding box center [288, 135] width 21 height 14
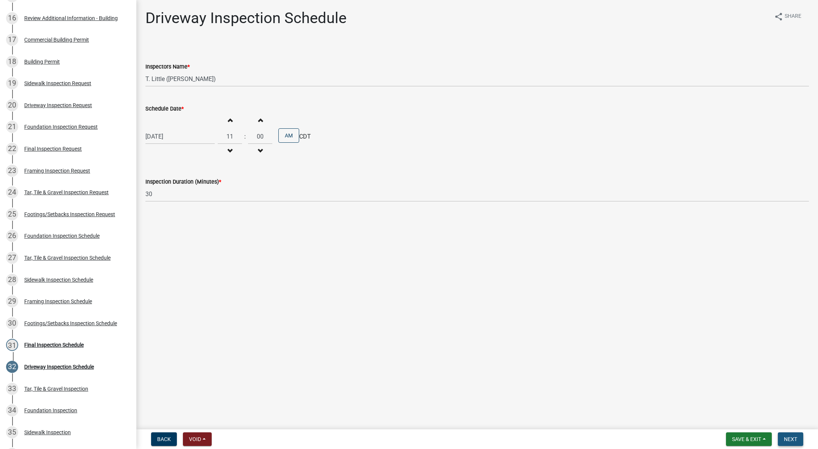
click at [795, 435] on button "Next" at bounding box center [790, 439] width 25 height 14
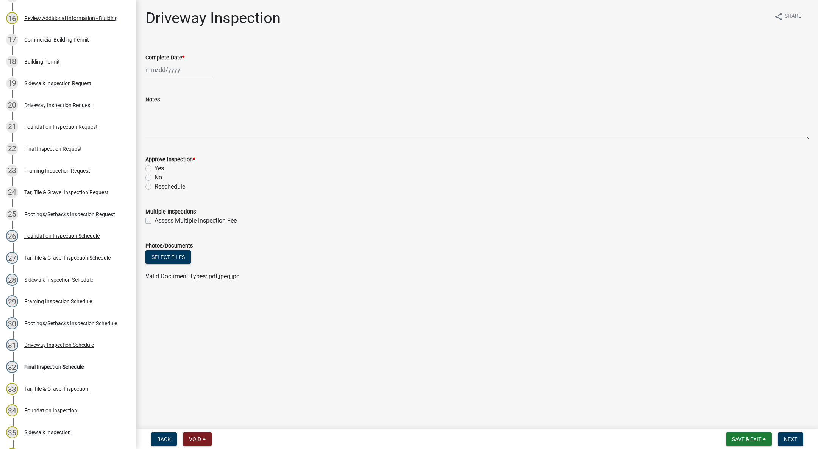
select select "9"
select select "2025"
click at [175, 72] on div "Jan Feb Mar Apr May Jun Jul Aug Sep Oct Nov Dec 1525 1526 1527 1528 1529 1530 1…" at bounding box center [179, 70] width 69 height 16
click at [200, 122] on div "12" at bounding box center [201, 122] width 12 height 12
type input "09/12/2025"
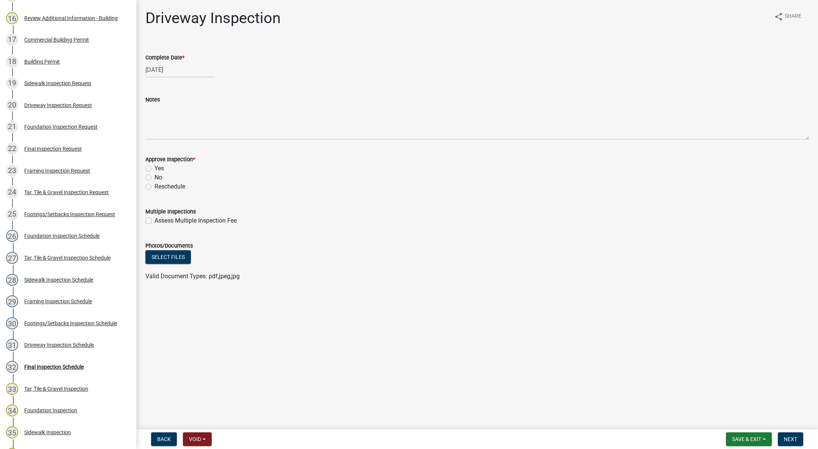
click at [155, 169] on label "Yes" at bounding box center [159, 168] width 9 height 9
click at [155, 169] on input "Yes" at bounding box center [157, 166] width 5 height 5
radio input "true"
click at [783, 438] on button "Next" at bounding box center [790, 439] width 25 height 14
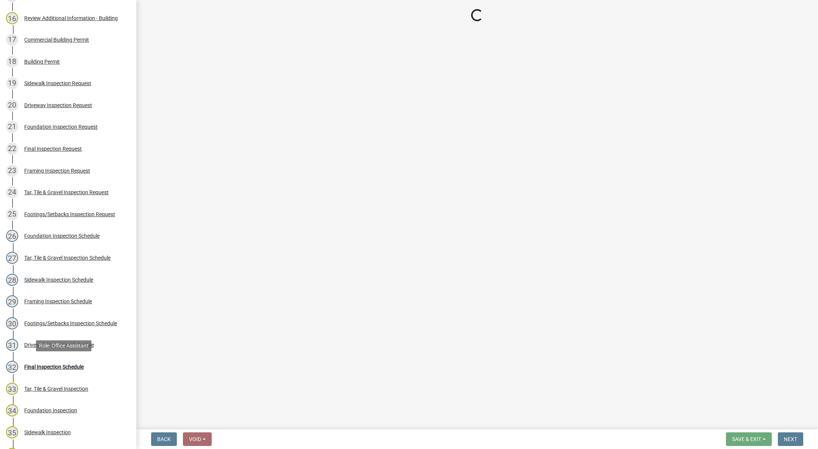
click at [69, 364] on div "Final Inspection Schedule" at bounding box center [53, 366] width 59 height 5
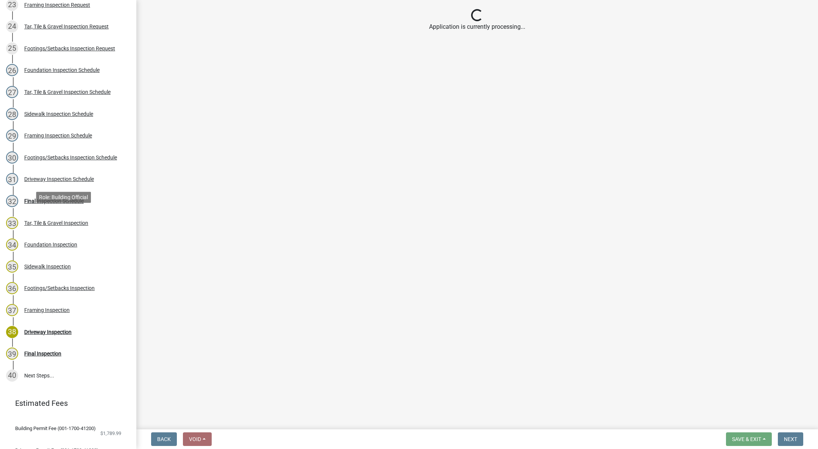
scroll to position [625, 0]
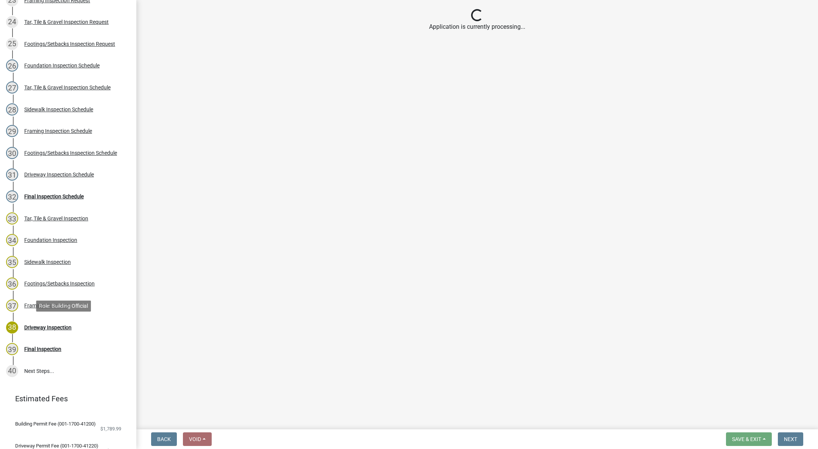
click at [75, 325] on div "38 Driveway Inspection" at bounding box center [65, 328] width 118 height 12
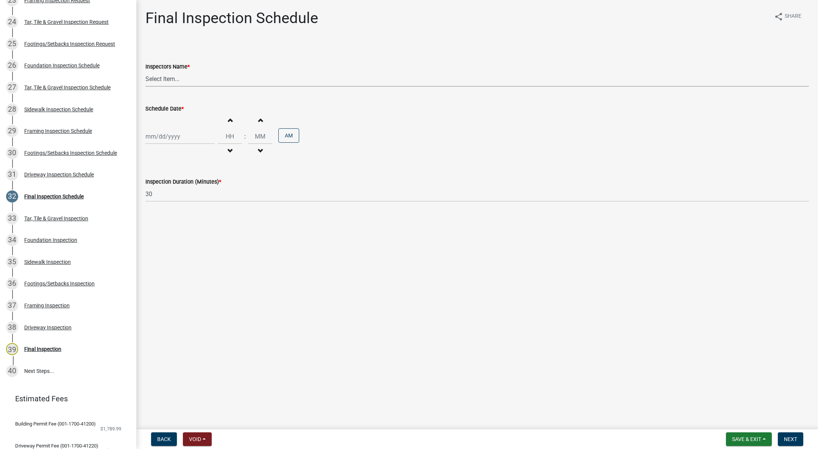
click at [165, 81] on select "Select Item... IndianolaInspector (Indianola Other Inspector) T. Little (Timoth…" at bounding box center [476, 79] width 663 height 16
select select "27b8dde7-9ed4-44e4-ae8e-5969b60be3e6"
click at [145, 71] on select "Select Item... IndianolaInspector (Indianola Other Inspector) T. Little (Timoth…" at bounding box center [476, 79] width 663 height 16
click at [162, 134] on div at bounding box center [179, 137] width 69 height 16
select select "9"
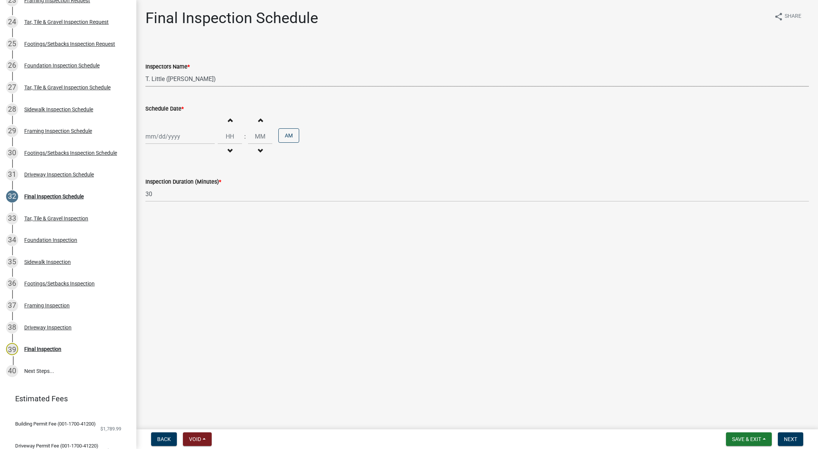
select select "2025"
drag, startPoint x: 203, startPoint y: 186, endPoint x: 211, endPoint y: 167, distance: 20.2
click at [203, 186] on div "12" at bounding box center [201, 189] width 12 height 12
type input "09/12/2025"
click at [228, 148] on span "button" at bounding box center [230, 151] width 4 height 6
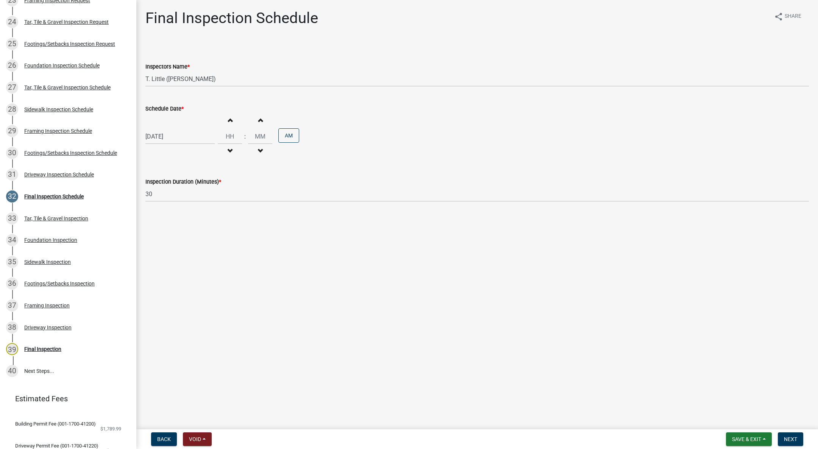
type input "11"
type input "00"
click at [286, 132] on button "PM" at bounding box center [288, 135] width 21 height 14
click at [796, 433] on button "Next" at bounding box center [790, 439] width 25 height 14
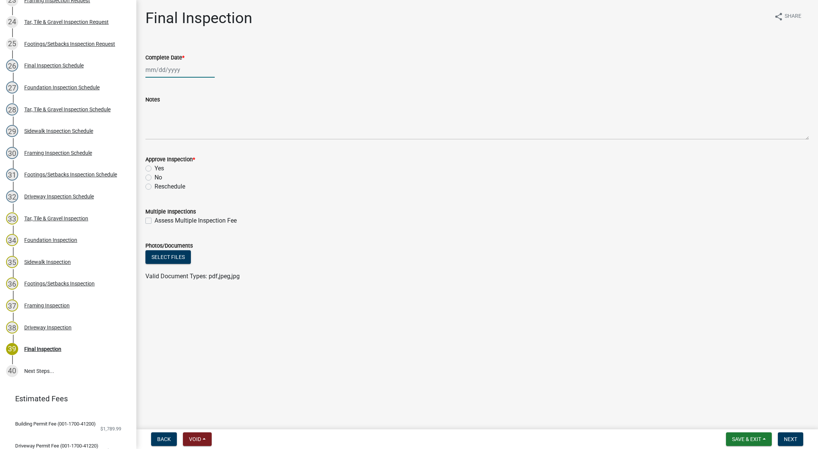
click at [160, 66] on div at bounding box center [179, 70] width 69 height 16
select select "9"
select select "2025"
click at [202, 119] on div "12" at bounding box center [201, 122] width 12 height 12
type input "09/12/2025"
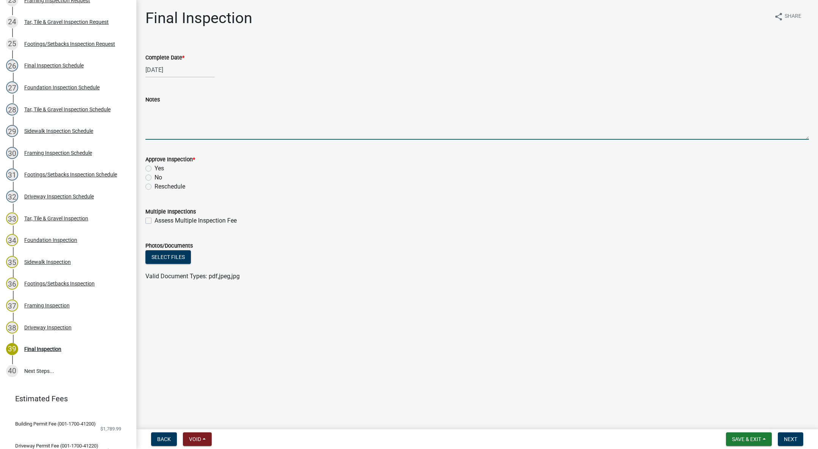
click at [187, 116] on textarea "Notes" at bounding box center [476, 122] width 663 height 36
click at [192, 108] on textarea "Guard needed on North side of retention area. Guard must return south the width…" at bounding box center [476, 122] width 663 height 36
click at [436, 110] on textarea "Guard needed on North side of retention area. Guard must return south the width…" at bounding box center [476, 122] width 663 height 36
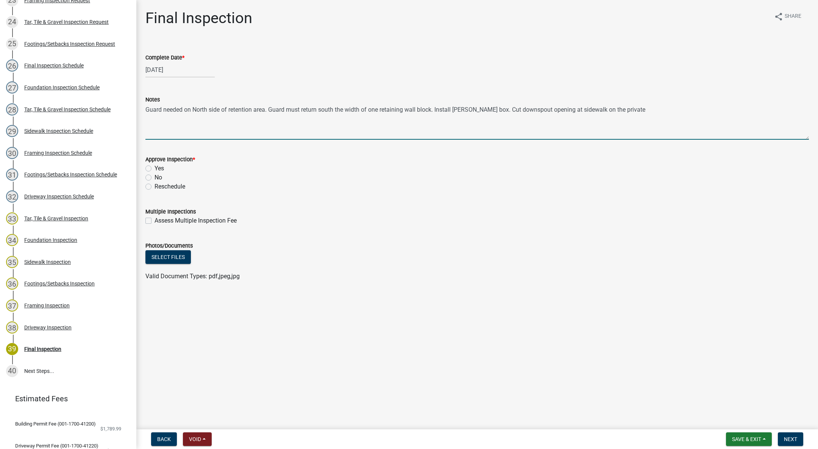
type textarea "Guard needed on North side of retention area. Guard must return south the width…"
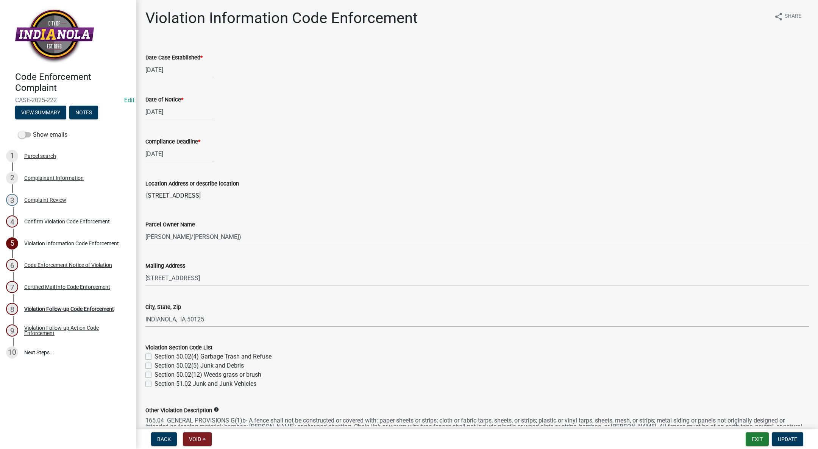
select select "634d5426-b8b3-48ee-aa1e-d523f7499186"
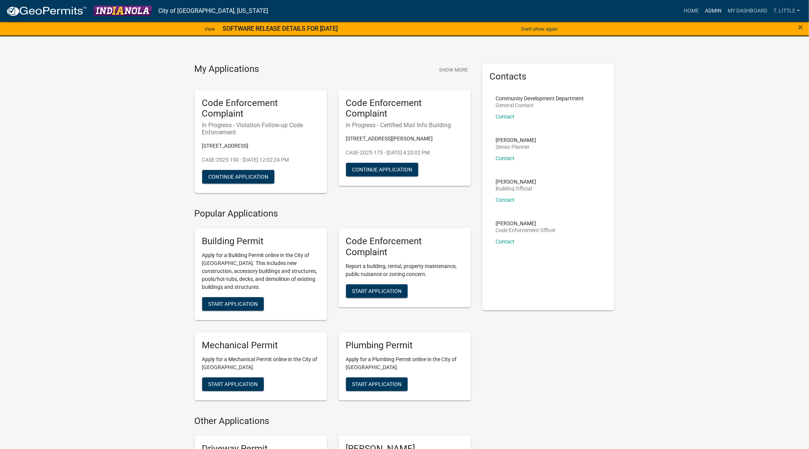
click at [716, 11] on link "Admin" at bounding box center [713, 11] width 23 height 14
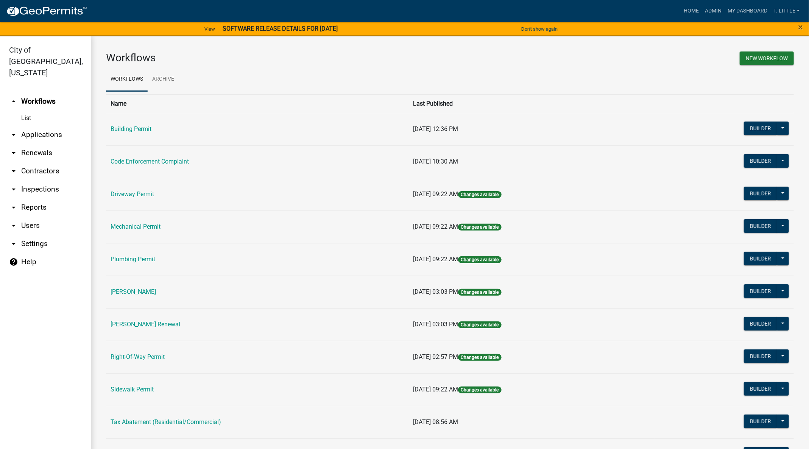
click at [143, 129] on link "Building Permit" at bounding box center [131, 128] width 41 height 7
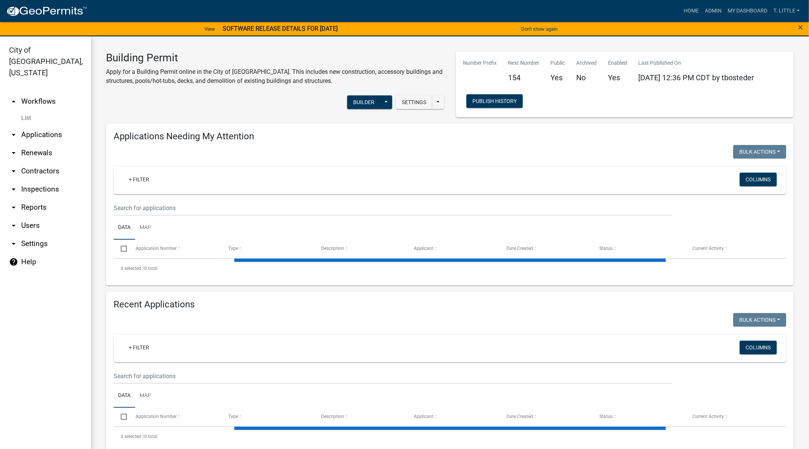
select select "3: 100"
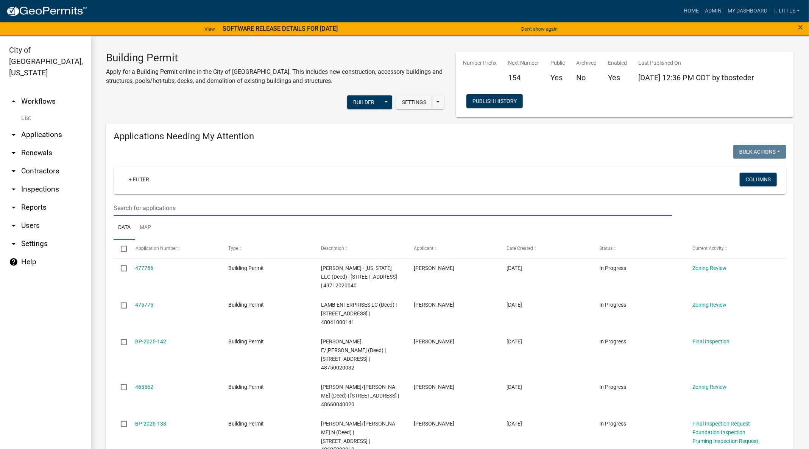
click at [238, 208] on input "text" at bounding box center [393, 208] width 559 height 16
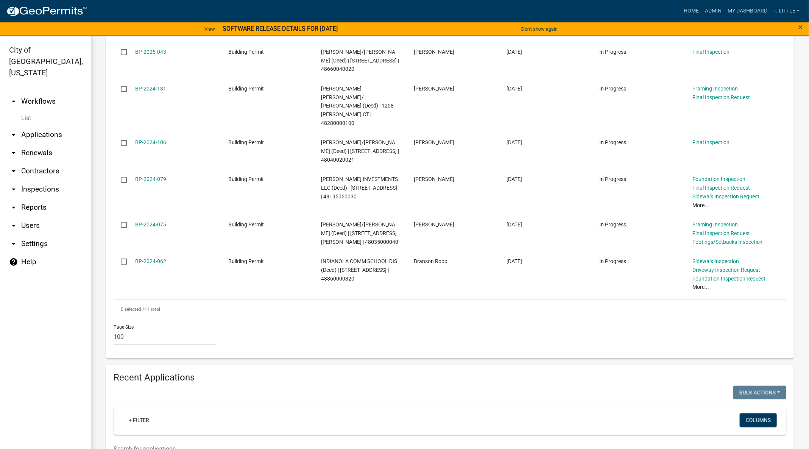
scroll to position [1987, 0]
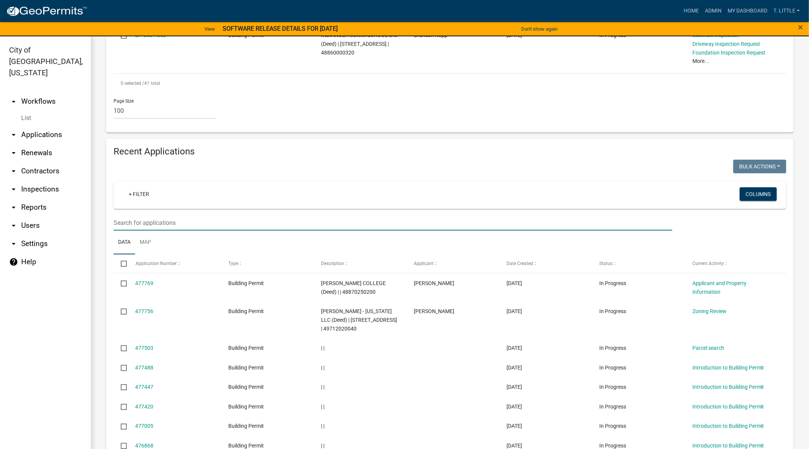
click at [326, 215] on input "text" at bounding box center [393, 223] width 559 height 16
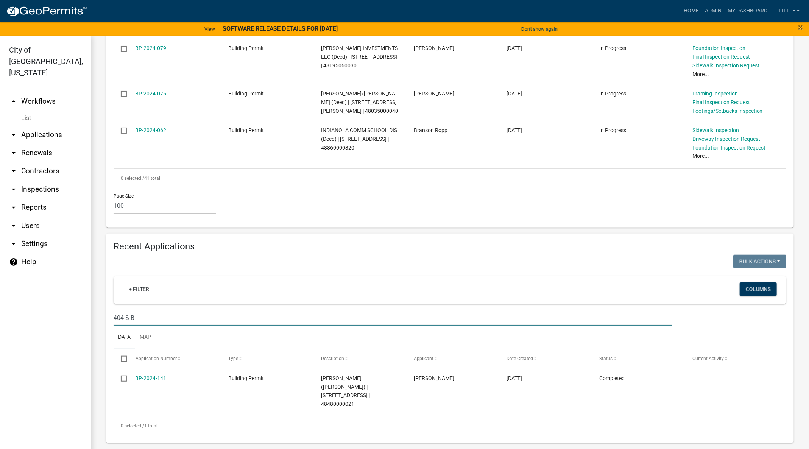
scroll to position [1770, 0]
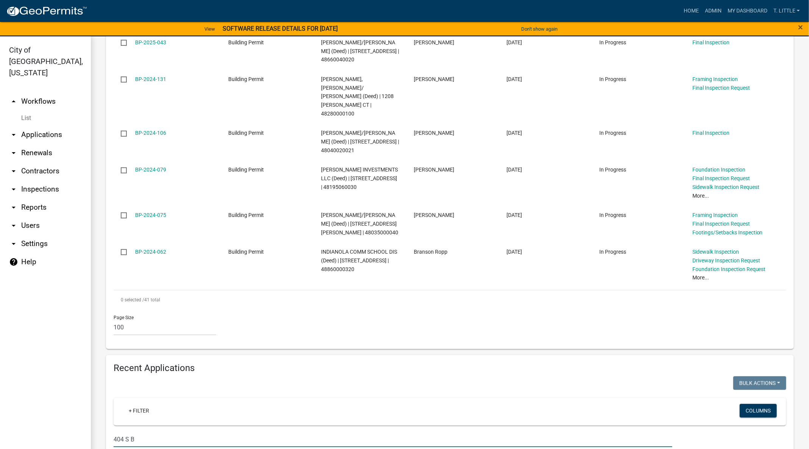
type input "404 S B"
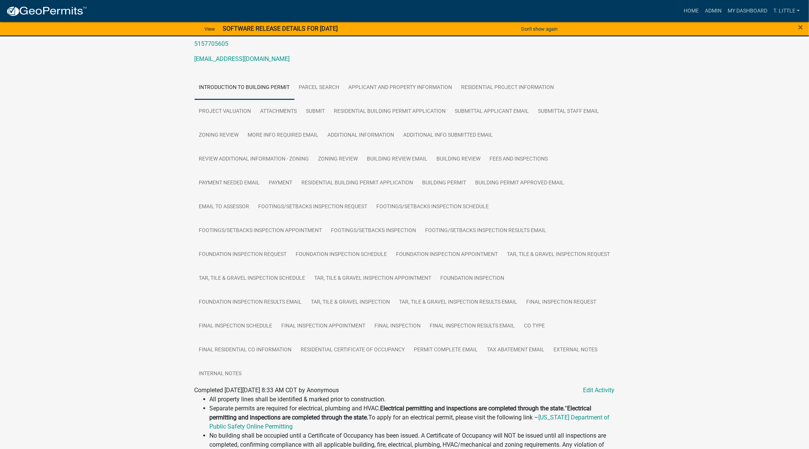
scroll to position [83, 0]
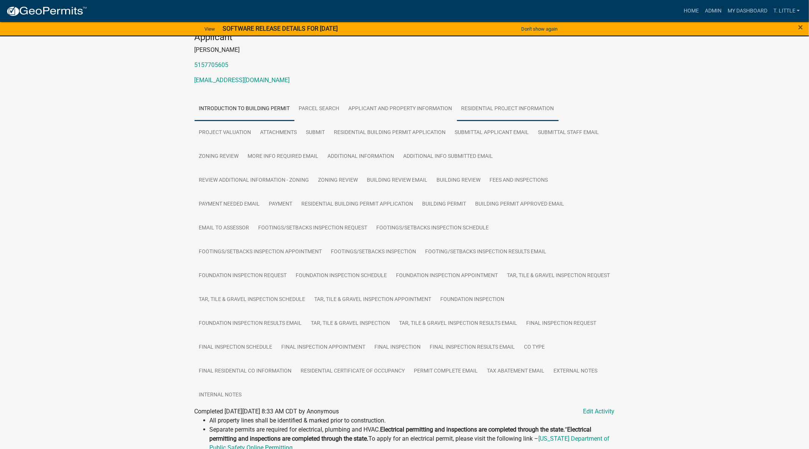
click at [507, 102] on link "Residential Project Information" at bounding box center [508, 109] width 102 height 24
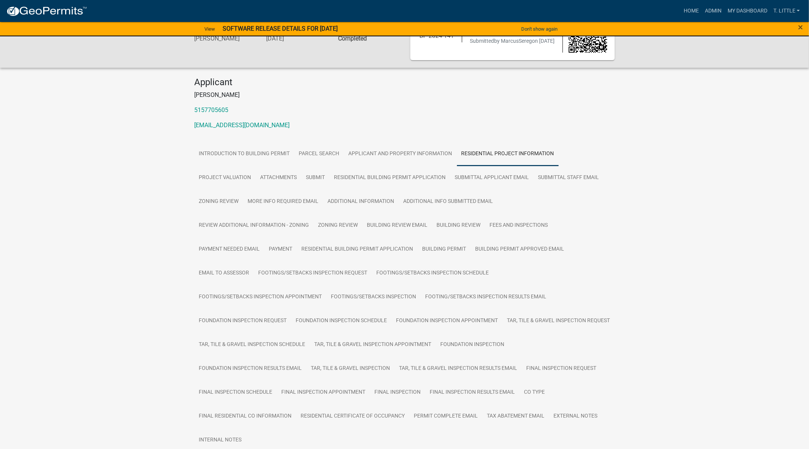
scroll to position [0, 0]
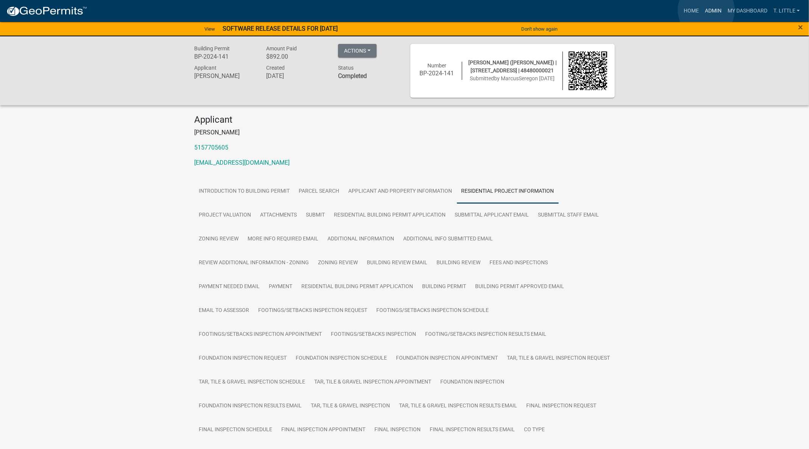
click at [707, 10] on link "Admin" at bounding box center [713, 11] width 23 height 14
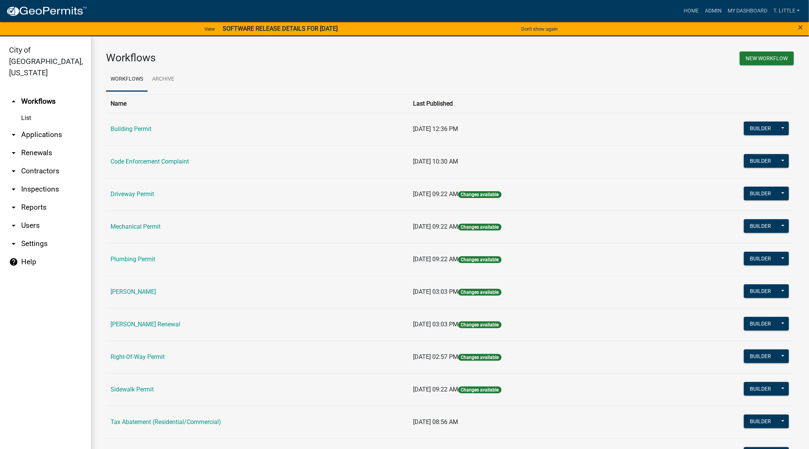
click at [148, 133] on td "Building Permit" at bounding box center [257, 129] width 303 height 33
click at [147, 127] on link "Building Permit" at bounding box center [131, 128] width 41 height 7
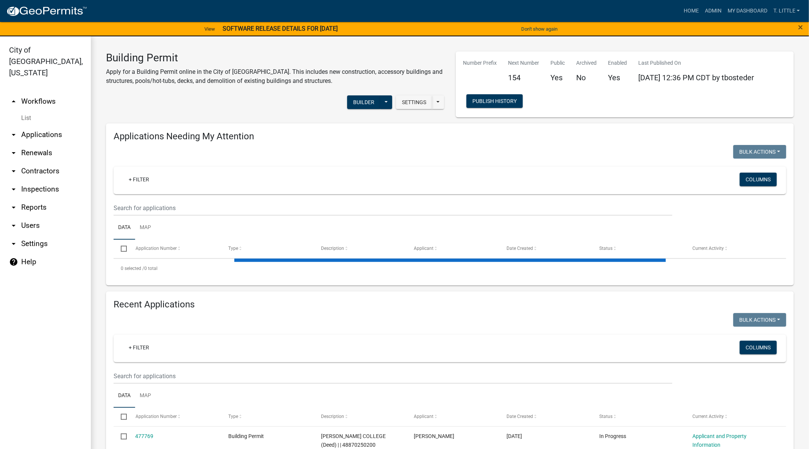
select select "3: 100"
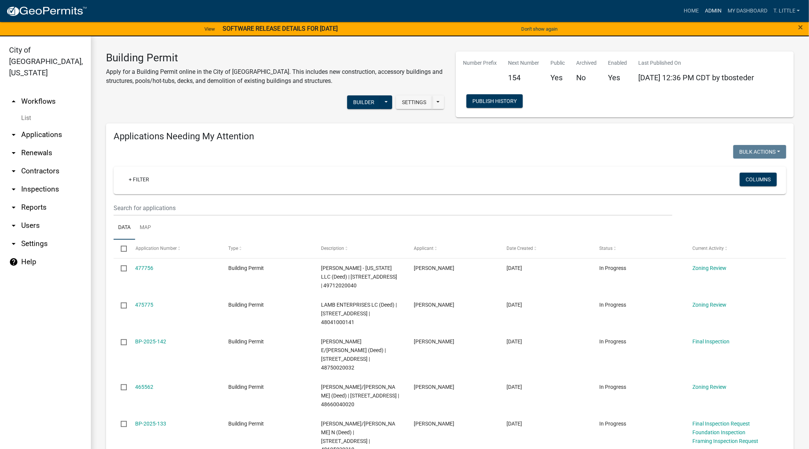
click at [711, 8] on link "Admin" at bounding box center [713, 11] width 23 height 14
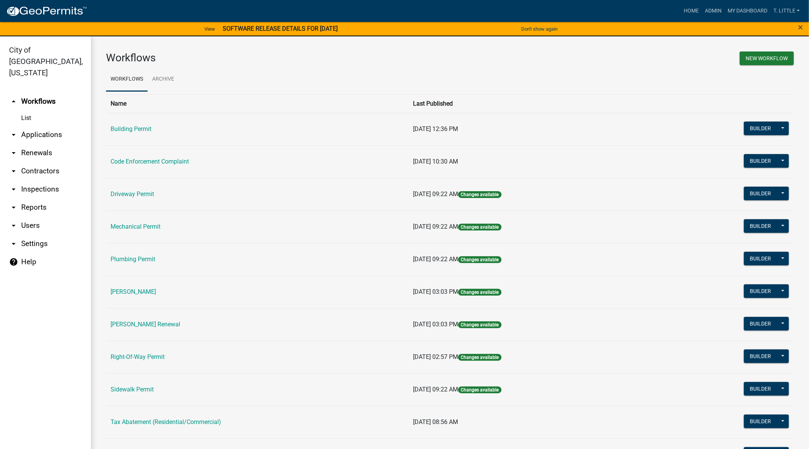
click at [130, 158] on link "Code Enforcement Complaint" at bounding box center [150, 161] width 78 height 7
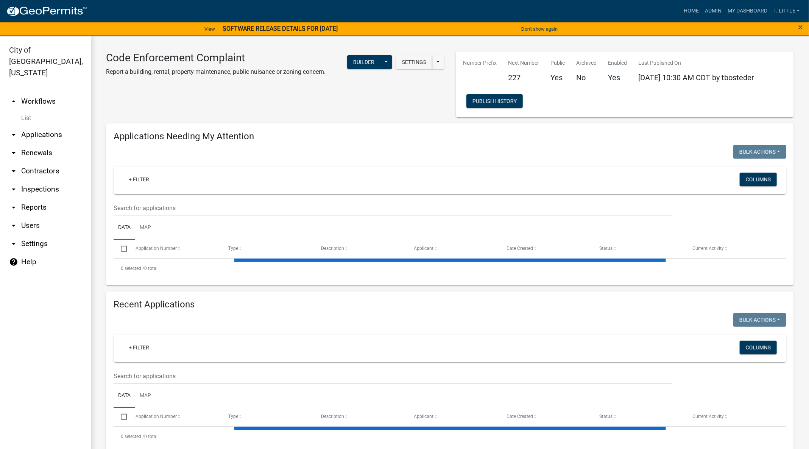
select select "3: 100"
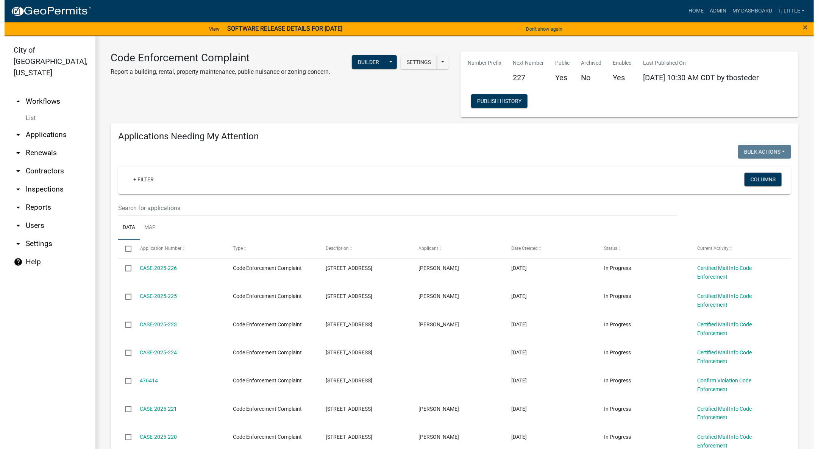
scroll to position [57, 0]
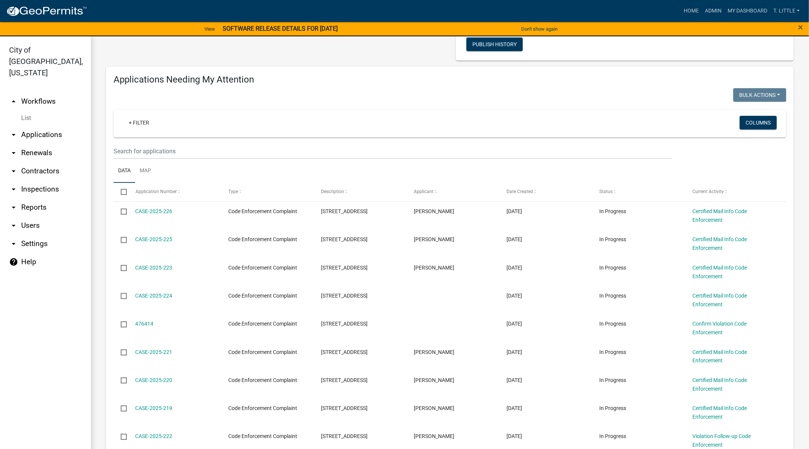
click at [146, 322] on link "476414" at bounding box center [145, 324] width 18 height 6
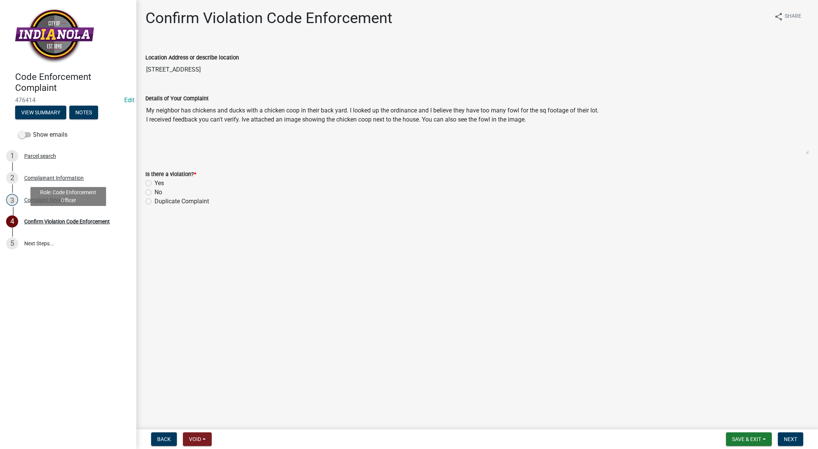
click at [56, 215] on div "4 Confirm Violation Code Enforcement" at bounding box center [65, 221] width 118 height 12
click at [55, 200] on div "Complaint Review" at bounding box center [45, 199] width 42 height 5
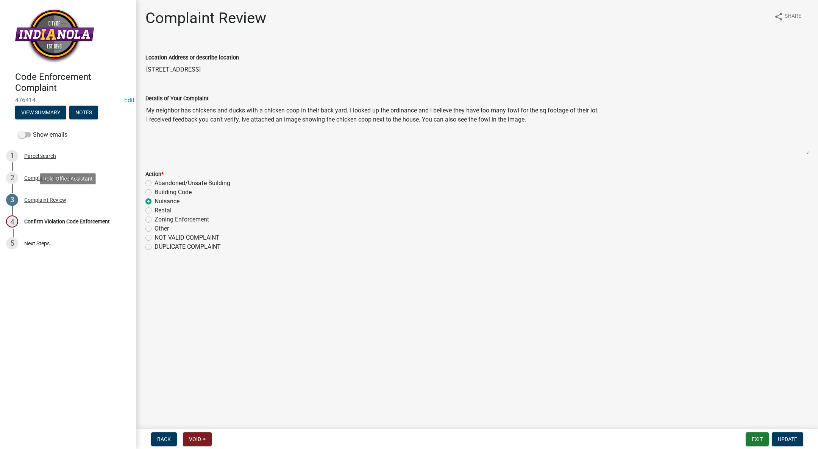
click at [42, 190] on link "3 Complaint Review" at bounding box center [68, 200] width 136 height 22
click at [44, 173] on div "2 Complainant Information" at bounding box center [65, 178] width 118 height 12
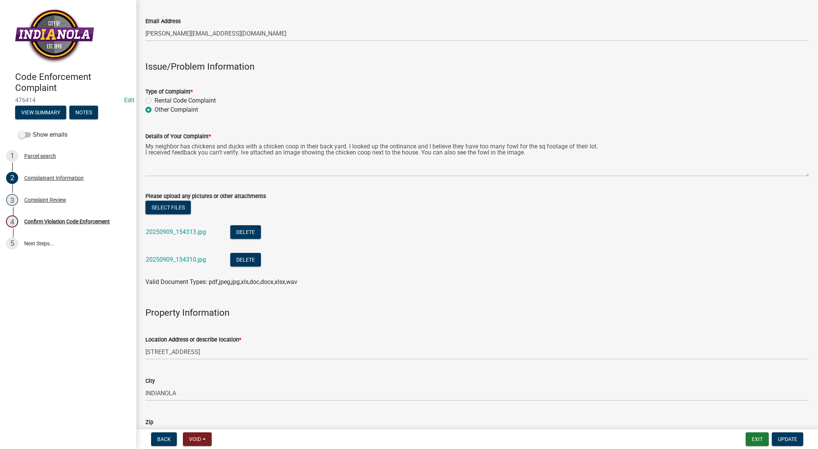
scroll to position [227, 0]
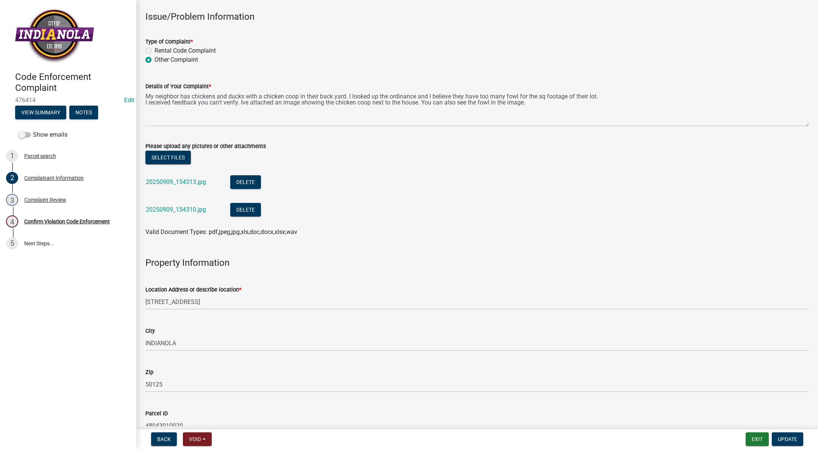
click at [178, 181] on link "20250909_154313.jpg" at bounding box center [176, 181] width 60 height 7
